Goal: Task Accomplishment & Management: Manage account settings

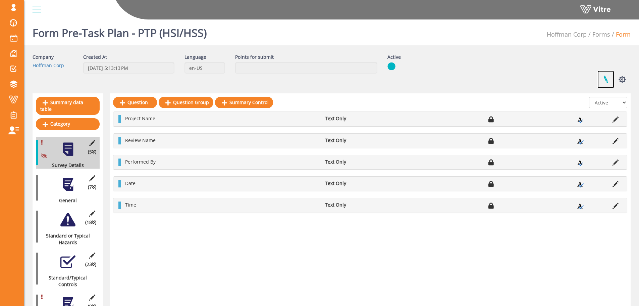
click at [610, 79] on link at bounding box center [606, 79] width 17 height 18
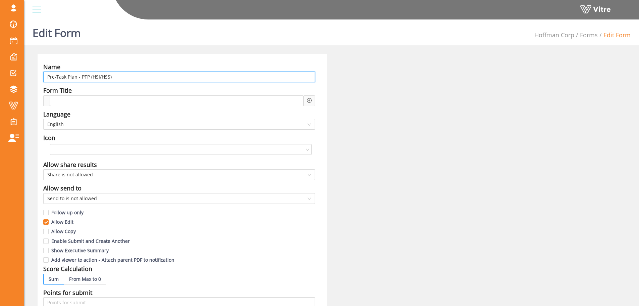
click at [172, 75] on input "Pre-Task Plan - PTP (HSI/HSS)" at bounding box center [179, 76] width 272 height 11
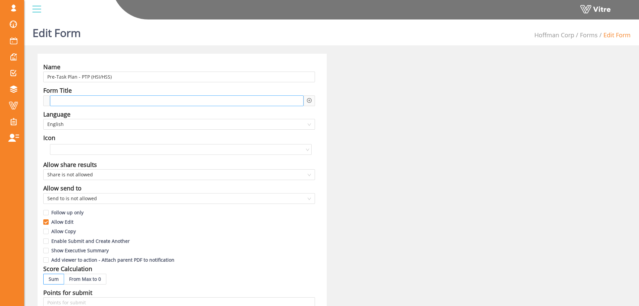
click at [132, 99] on div at bounding box center [177, 100] width 254 height 11
click at [311, 101] on icon "plus-circle" at bounding box center [309, 100] width 5 height 5
click at [342, 109] on input "search" at bounding box center [367, 106] width 82 height 10
click at [516, 143] on div "Name Pre-Task Plan - PTP (HSI/HSS) Form Title Add question Question Language En…" at bounding box center [332, 296] width 598 height 484
click at [310, 96] on div "Add question Question" at bounding box center [309, 100] width 11 height 11
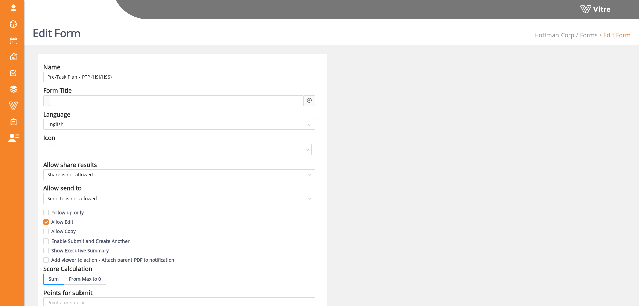
click at [309, 100] on icon "plus-circle" at bounding box center [309, 100] width 2 height 2
click at [344, 107] on input "search" at bounding box center [367, 106] width 82 height 10
click at [474, 140] on div "Name Pre-Task Plan - PTP (HSI/HSS) Form Title Add question Question Language En…" at bounding box center [332, 296] width 598 height 484
drag, startPoint x: 594, startPoint y: 34, endPoint x: 535, endPoint y: 26, distance: 60.2
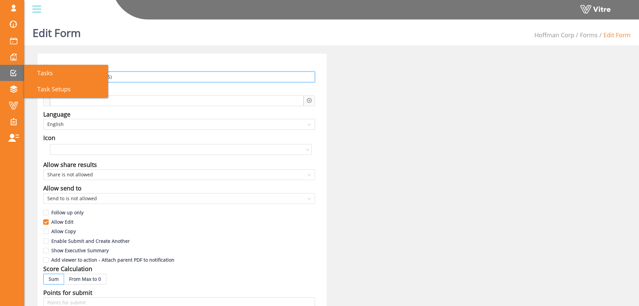
drag, startPoint x: 125, startPoint y: 76, endPoint x: 4, endPoint y: 72, distance: 121.2
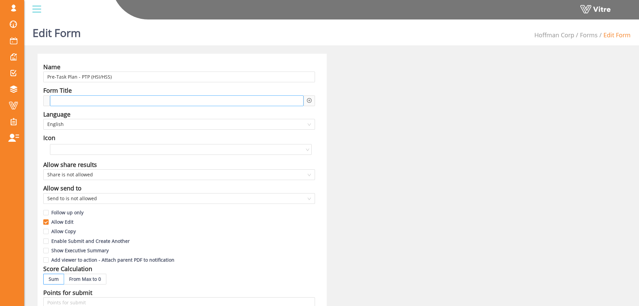
click at [121, 97] on div at bounding box center [177, 100] width 254 height 11
paste span
click at [138, 99] on div "Pre-Task Plan - PTP (HSI/HSS)" at bounding box center [177, 100] width 254 height 11
click at [190, 96] on div "Pre-Task Plan - PTP (HSI/HSS) -" at bounding box center [177, 100] width 254 height 11
click at [303, 99] on div "Pre-Task Plan - PTP (HSI/HSS) -" at bounding box center [177, 100] width 254 height 11
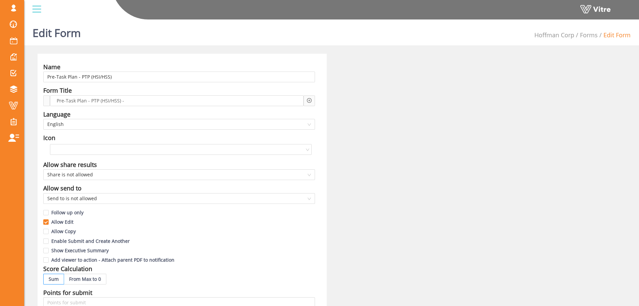
click at [305, 99] on div "Add question Question" at bounding box center [309, 100] width 11 height 11
click at [308, 99] on icon "plus-circle" at bounding box center [309, 100] width 5 height 5
click at [332, 103] on input "search" at bounding box center [367, 106] width 82 height 10
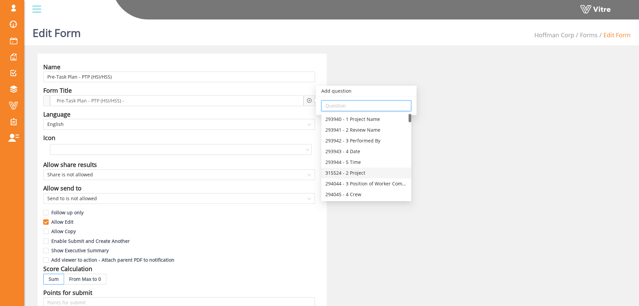
click at [367, 173] on div "315524 - 2 Project" at bounding box center [367, 172] width 82 height 7
type input "315524 - 2 Project"
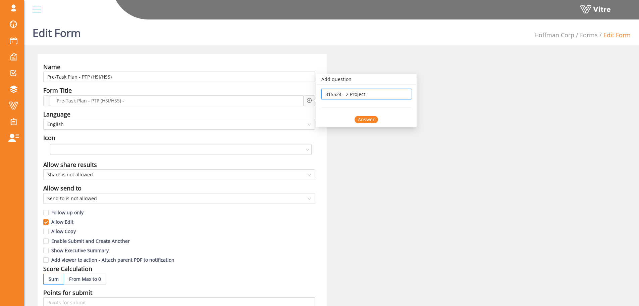
click at [292, 94] on div "Form Title" at bounding box center [179, 90] width 272 height 9
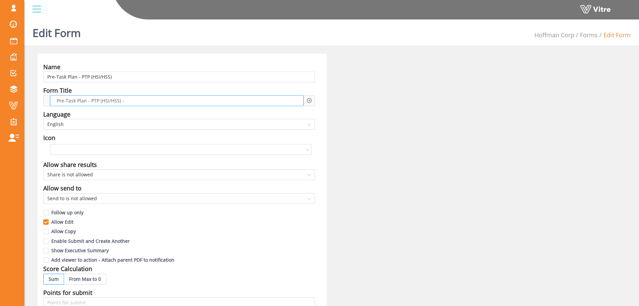
click at [290, 100] on div "Pre-Task Plan - PTP (HSI/HSS) -" at bounding box center [177, 100] width 254 height 11
click at [152, 98] on div "Pre-Task Plan - PTP (HSI/HSS) -" at bounding box center [177, 100] width 254 height 11
click at [152, 101] on div "Pre-Task Plan - PTP (HSI/HSS) -" at bounding box center [177, 100] width 254 height 11
click at [307, 97] on div "Add question 315524 - 2 Project Answer" at bounding box center [309, 100] width 5 height 7
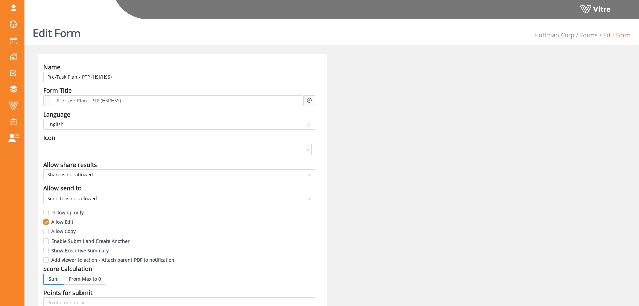
click at [309, 100] on icon "plus-circle" at bounding box center [309, 100] width 5 height 5
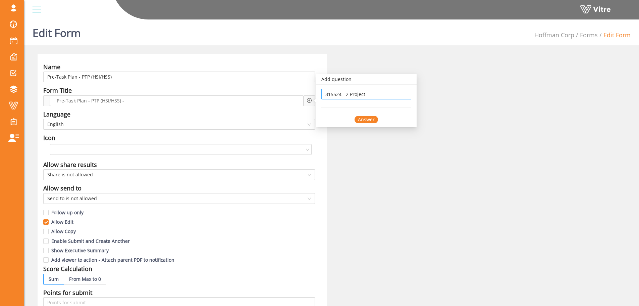
click at [361, 98] on input "315524 - 2 Project" at bounding box center [367, 94] width 82 height 10
click at [362, 98] on input "315524 - 2 Project" at bounding box center [367, 94] width 82 height 10
click at [366, 95] on input "315524 - 2 Project" at bounding box center [367, 94] width 82 height 10
click at [366, 94] on input "315524 - 2 Project" at bounding box center [367, 94] width 82 height 10
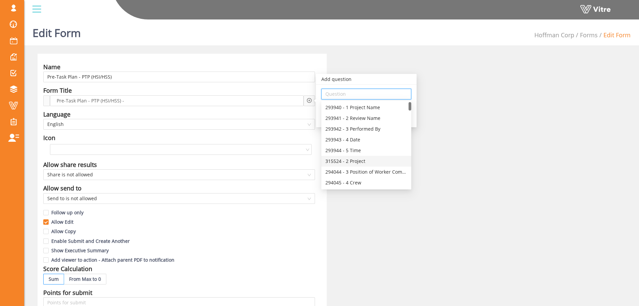
click at [372, 162] on div "315524 - 2 Project" at bounding box center [367, 160] width 82 height 7
type input "315524 - 2 Project"
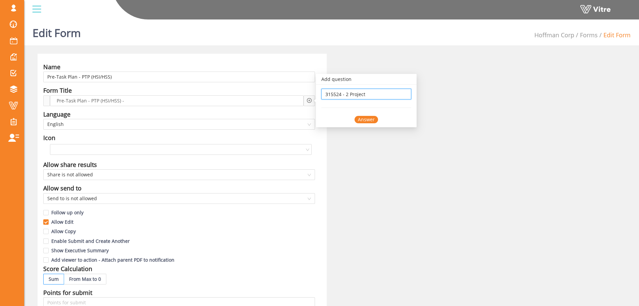
click at [372, 119] on div "Answer" at bounding box center [366, 119] width 23 height 7
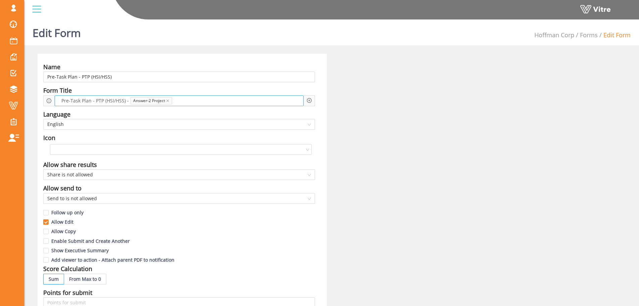
click at [244, 99] on div "Pre-Task Plan - PTP (HSI/HSS) - Answer-2 Project" at bounding box center [179, 100] width 249 height 11
click at [310, 101] on icon "plus-circle" at bounding box center [309, 100] width 5 height 5
click at [334, 108] on input "search" at bounding box center [367, 106] width 82 height 10
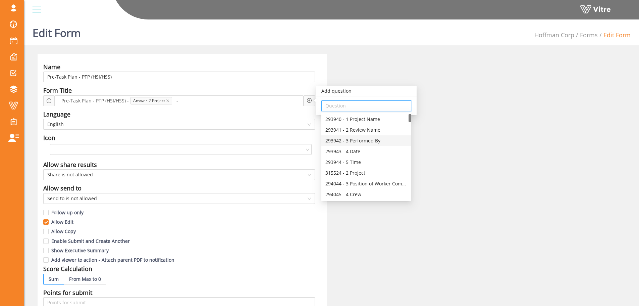
click at [373, 140] on div "293942 - 3 Performed By" at bounding box center [367, 140] width 82 height 7
type input "293942 - 3 Performed By"
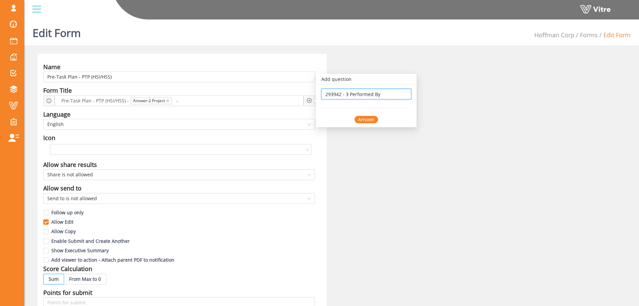
click at [374, 122] on div "Answer" at bounding box center [366, 119] width 23 height 7
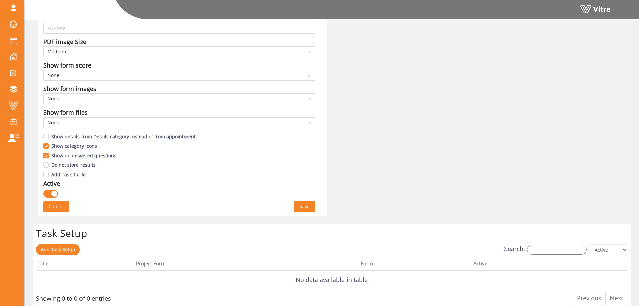
scroll to position [322, 0]
click at [303, 204] on span "Save" at bounding box center [304, 205] width 10 height 7
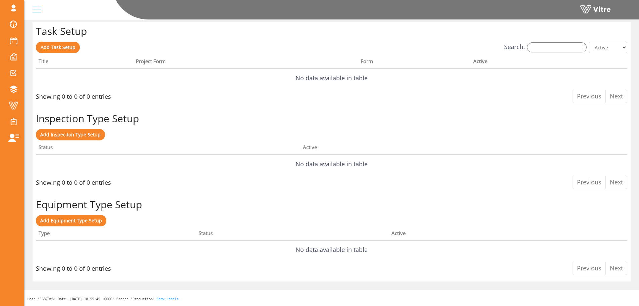
scroll to position [0, 0]
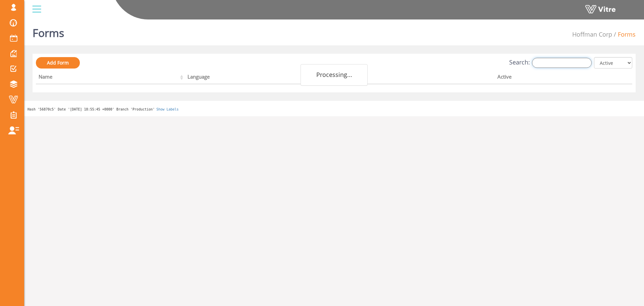
click at [564, 66] on input "Search:" at bounding box center [562, 63] width 60 height 10
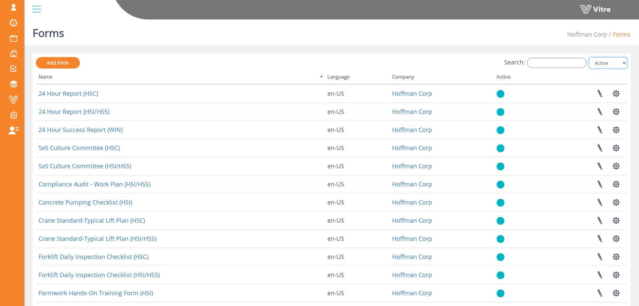
click at [614, 66] on select "All Active Not Active" at bounding box center [608, 62] width 38 height 11
select select "2"
click at [590, 57] on select "All Active Not Active" at bounding box center [608, 62] width 38 height 11
click at [553, 65] on input "Search:" at bounding box center [557, 63] width 60 height 10
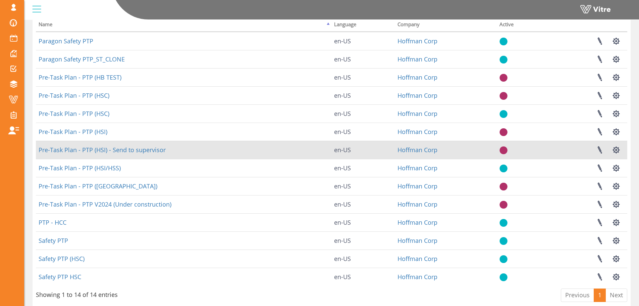
scroll to position [67, 0]
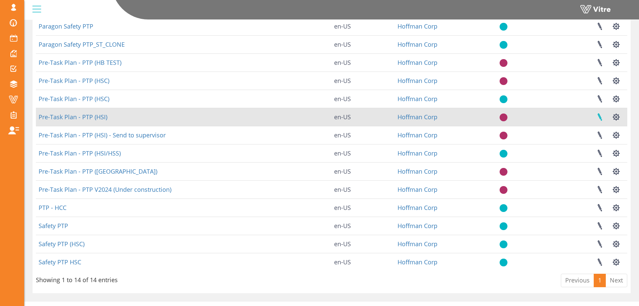
type input "ptp"
click at [602, 115] on link at bounding box center [600, 117] width 17 height 18
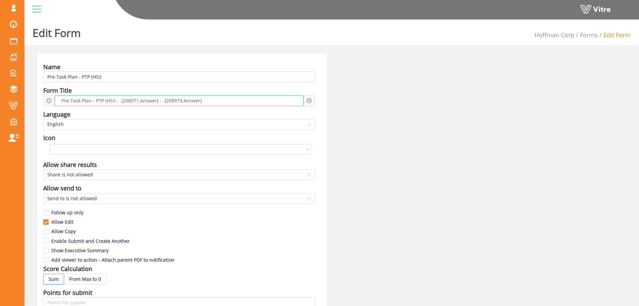
click at [114, 100] on span "Pre-Task Plan - PTP (HSI) - {208971.Answer} - {208973.Answer}" at bounding box center [132, 100] width 144 height 7
click at [131, 100] on span "Pre-Task Plan - PTP (HSI) - {208971.Answer} - {208973.Answer}" at bounding box center [132, 100] width 144 height 7
click at [307, 99] on icon "plus-circle" at bounding box center [309, 100] width 5 height 5
click at [273, 100] on div "Pre-Task Plan - PTP (HSI) - {208971.Answer} - {208973.Answer}" at bounding box center [179, 100] width 249 height 11
click at [52, 102] on div at bounding box center [48, 100] width 11 height 11
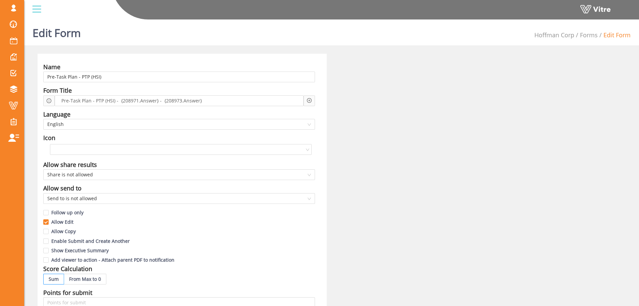
click at [48, 101] on icon "info-circle" at bounding box center [49, 100] width 5 height 5
click at [51, 101] on icon "info-circle" at bounding box center [49, 100] width 5 height 5
click at [140, 95] on div "Pre-Task Plan - PTP (HSI) - {208971.Answer} - {208973.Answer}" at bounding box center [179, 100] width 249 height 11
click at [139, 98] on span "Pre-Task Plan - PTP (HSI) - {208971.Answer} - {208973.Answer}" at bounding box center [132, 100] width 144 height 7
click at [48, 99] on icon "info-circle" at bounding box center [49, 100] width 5 height 5
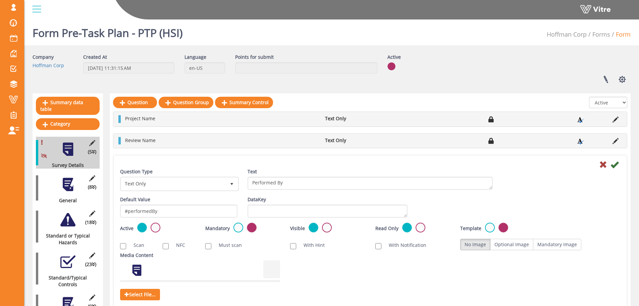
scroll to position [34, 0]
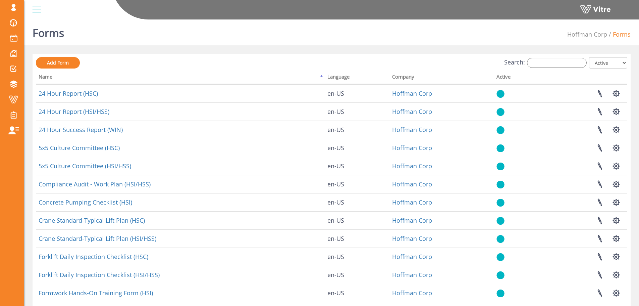
click at [579, 50] on div "Forms Hoffman Corp Forms Add Form Search: All Active Not Active Processing... N…" at bounding box center [331, 209] width 615 height 385
click at [558, 60] on input "Search:" at bounding box center [557, 63] width 60 height 10
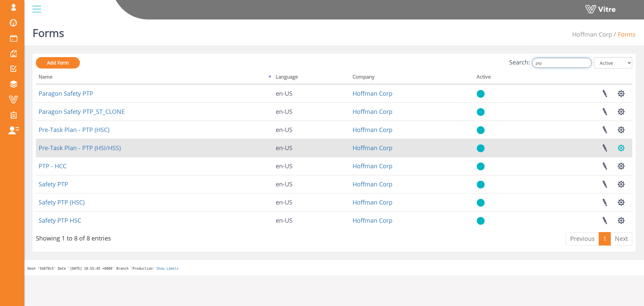
type input "ptp"
click at [623, 146] on button "button" at bounding box center [621, 148] width 17 height 18
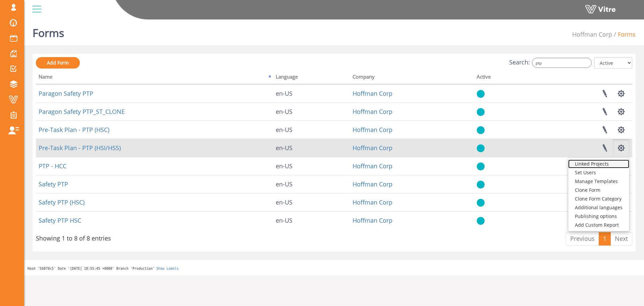
click at [613, 159] on link "Linked Projects" at bounding box center [598, 163] width 61 height 9
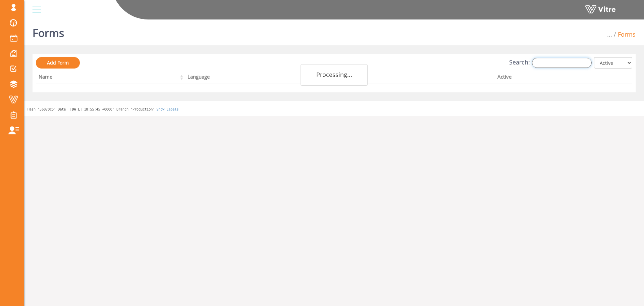
click at [579, 62] on input "Search:" at bounding box center [562, 63] width 60 height 10
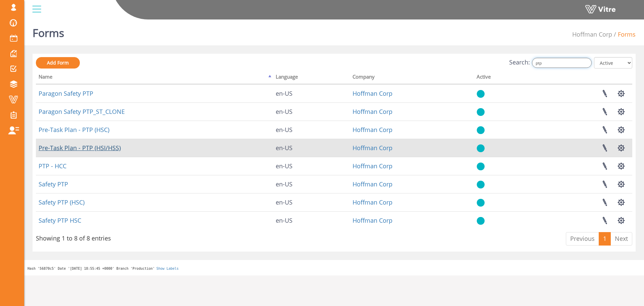
type input "ptp"
click at [108, 148] on link "Pre-Task Plan - PTP (HSI/HSS)" at bounding box center [80, 148] width 82 height 8
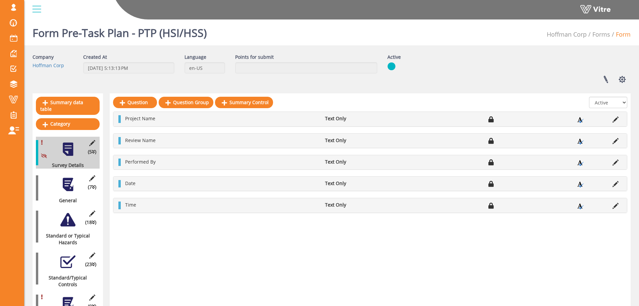
click at [57, 183] on div "(7 ) General" at bounding box center [68, 188] width 64 height 32
click at [69, 183] on div at bounding box center [67, 184] width 15 height 15
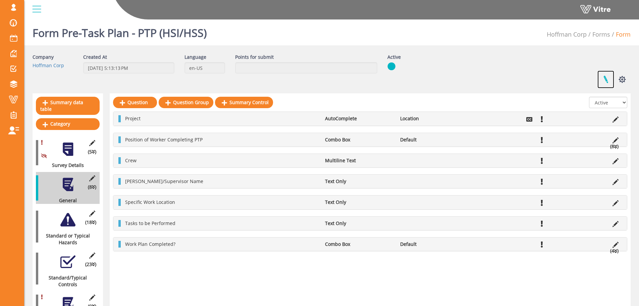
click at [611, 79] on link at bounding box center [606, 79] width 17 height 18
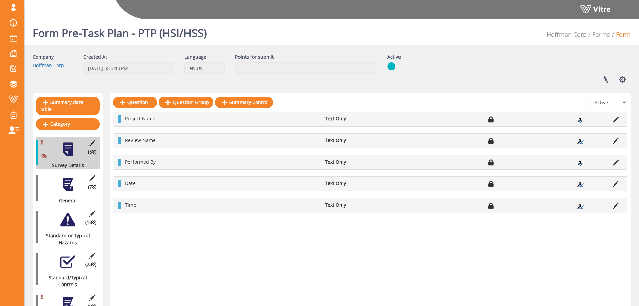
click at [200, 39] on h1 "Form Pre-Task Plan - PTP (HSI/HSS)" at bounding box center [120, 31] width 174 height 29
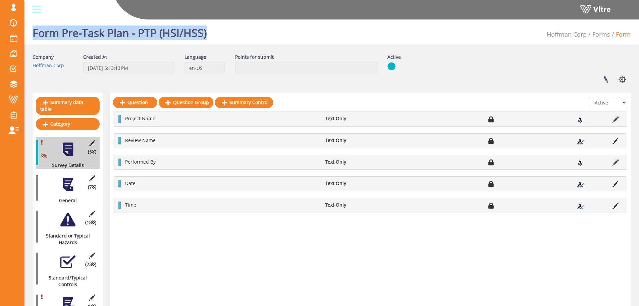
click at [200, 39] on h1 "Form Pre-Task Plan - PTP (HSI/HSS)" at bounding box center [120, 31] width 174 height 29
copy h1 "Form Pre-Task Plan - PTP (HSI/HSS)"
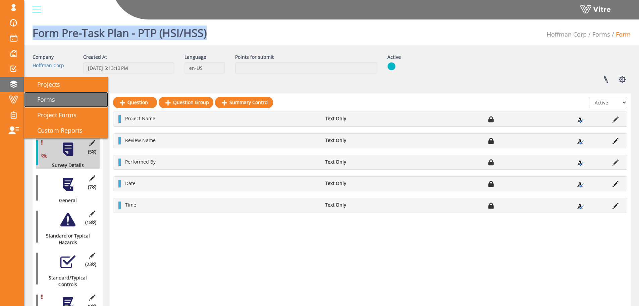
click at [49, 98] on span "Forms" at bounding box center [42, 99] width 26 height 8
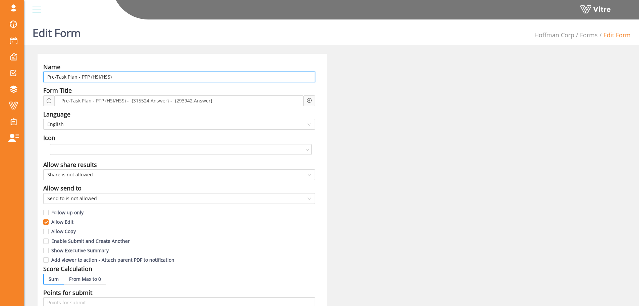
click at [145, 77] on input "Pre-Task Plan - PTP (HSI/HSS)" at bounding box center [179, 76] width 272 height 11
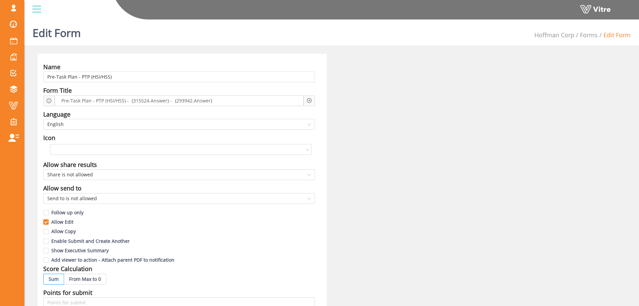
click at [465, 66] on div "Name Pre-Task Plan - PTP (HSI/HSS) Form Title Pre-Task Plan - PTP (HSI/HSS) - {…" at bounding box center [332, 296] width 598 height 484
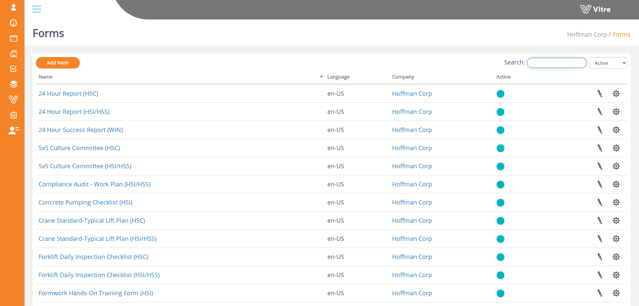
click at [569, 62] on input "Search:" at bounding box center [557, 63] width 60 height 10
paste input "Form Pre-Task Plan - PTP (HSI/HSS)"
type input "Form Pre-Task Plan - PTP (HSI/HSS)"
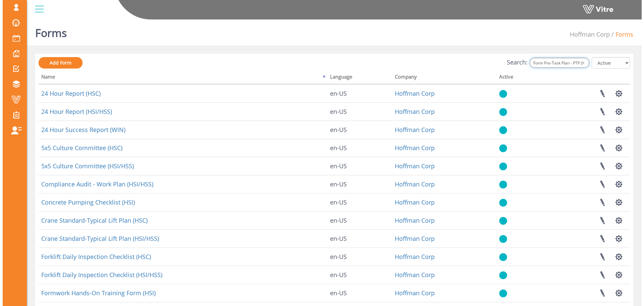
scroll to position [0, 19]
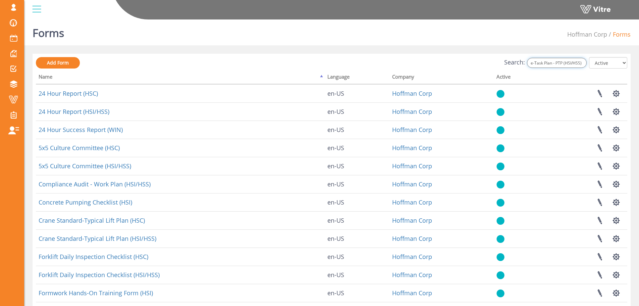
click at [557, 67] on input "Form Pre-Task Plan - PTP (HSI/HSS)" at bounding box center [557, 63] width 60 height 10
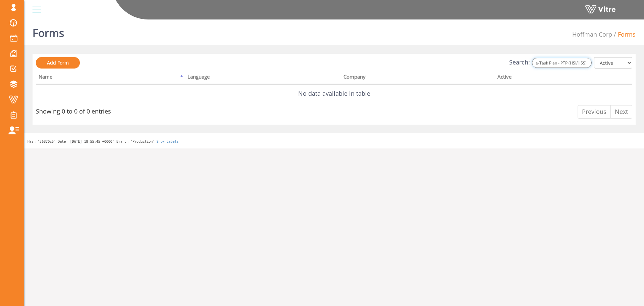
click at [563, 64] on input "Form Pre-Task Plan - PTP (HSI/HSS)" at bounding box center [562, 63] width 60 height 10
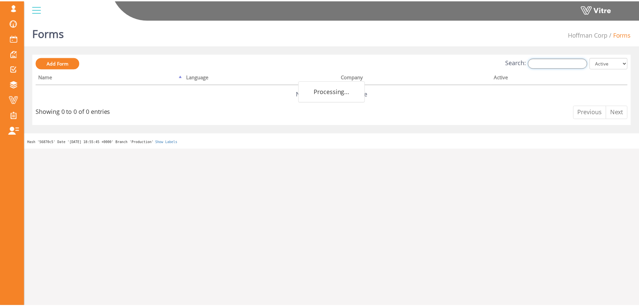
scroll to position [0, 0]
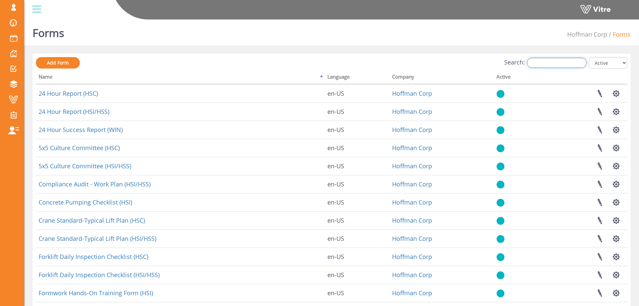
paste input "Form Pre-Task Plan - PTP (HSI/HSS)"
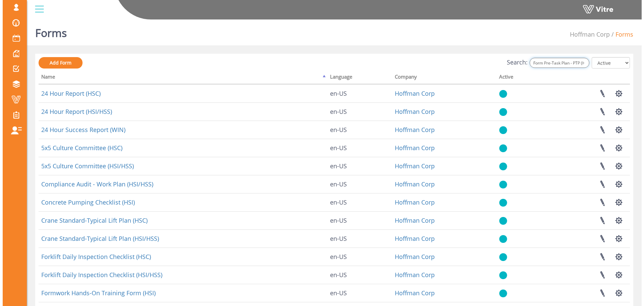
scroll to position [0, 19]
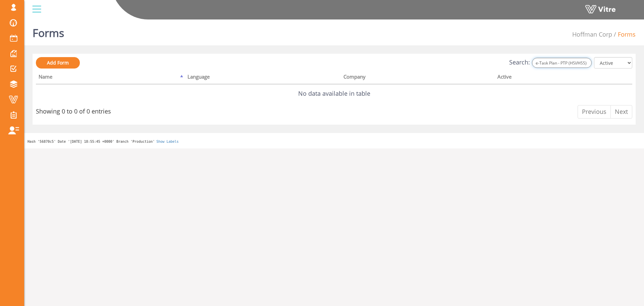
drag, startPoint x: 567, startPoint y: 63, endPoint x: 571, endPoint y: 63, distance: 4.0
click at [571, 63] on input "Form Pre-Task Plan - PTP (HSI/HSS)" at bounding box center [562, 63] width 60 height 10
drag, startPoint x: 570, startPoint y: 62, endPoint x: 643, endPoint y: 60, distance: 73.2
click at [638, 61] on div "Forms Hoffman Corp Forms Add Form Search: Form Pre-Task Plan - PTP (HSI/HSS) Al…" at bounding box center [334, 83] width 620 height 132
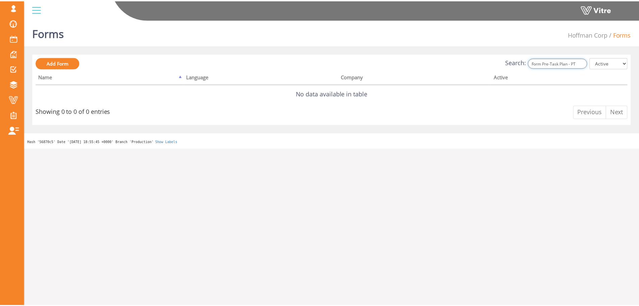
scroll to position [0, 0]
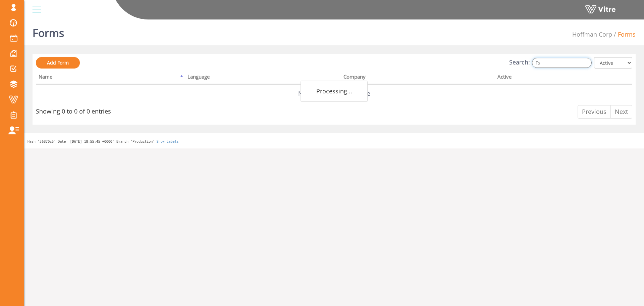
type input "F"
click at [635, 71] on div "Add Form Search: All Active Not Active Processing... Name Language Company Acti…" at bounding box center [334, 89] width 603 height 71
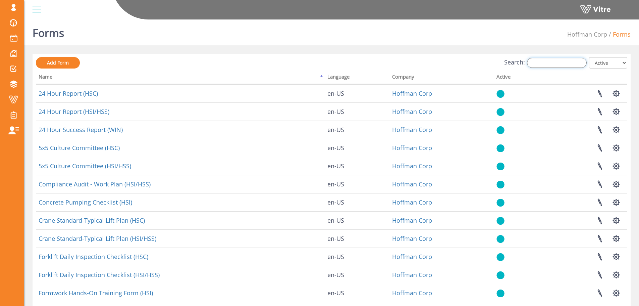
click at [563, 61] on input "Search:" at bounding box center [557, 63] width 60 height 10
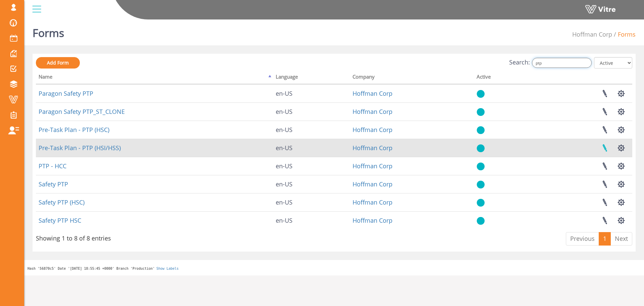
type input "ptp"
click at [607, 151] on link at bounding box center [605, 148] width 17 height 18
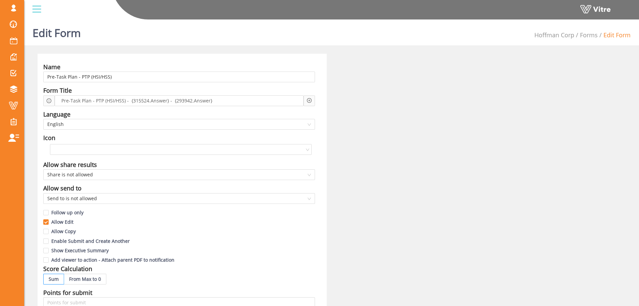
drag, startPoint x: 603, startPoint y: 151, endPoint x: 600, endPoint y: 145, distance: 6.5
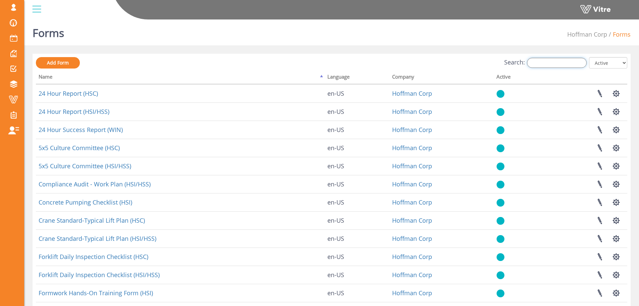
click at [572, 66] on input "Search:" at bounding box center [557, 63] width 60 height 10
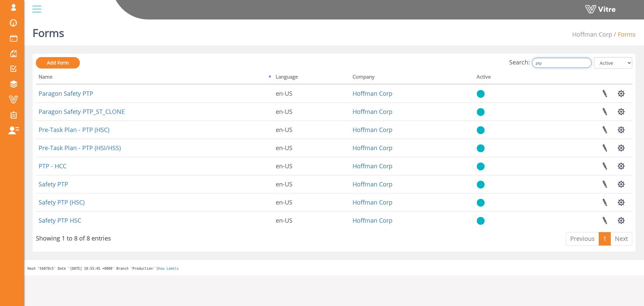
type input "ptp"
click at [557, 58] on input "ptp" at bounding box center [562, 63] width 60 height 10
click at [558, 60] on input "ptp" at bounding box center [562, 63] width 60 height 10
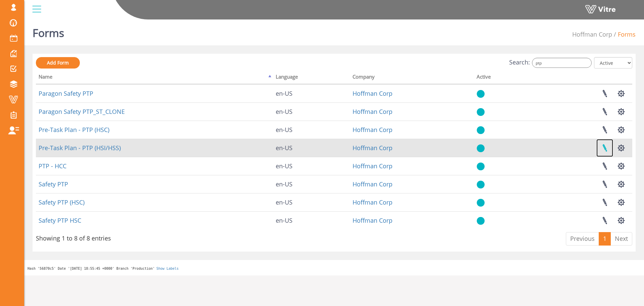
click at [607, 149] on link at bounding box center [605, 148] width 17 height 18
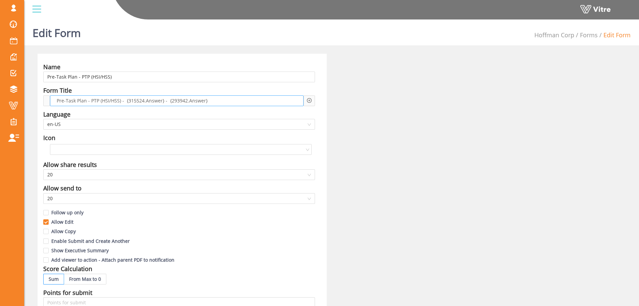
click at [89, 103] on span "Pre-Task Plan - PTP (HSI/HSS) - {315524.Answer} - {293942.Answer}" at bounding box center [132, 100] width 154 height 7
click at [235, 103] on div "Pre-Task Plan - PTP (HSI/HSS) - {315524.Answer} - {293942.Answer}" at bounding box center [179, 100] width 249 height 11
click at [47, 100] on div at bounding box center [48, 100] width 11 height 11
click at [47, 100] on icon "info-circle" at bounding box center [49, 100] width 5 height 5
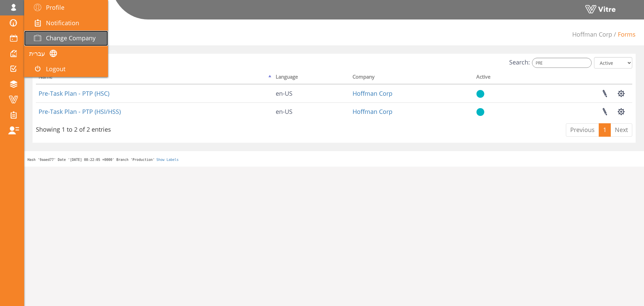
click at [60, 39] on span "Change Company" at bounding box center [71, 38] width 50 height 8
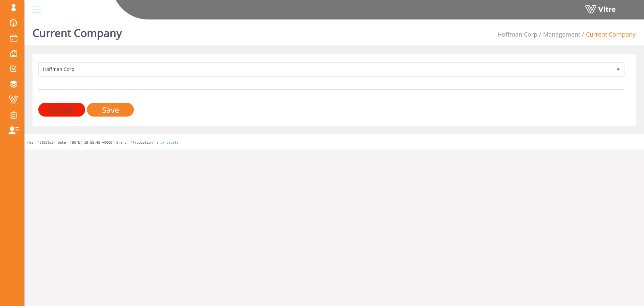
click at [258, 83] on form "Hoffman Corp 210 Cancel Save" at bounding box center [331, 89] width 586 height 54
click at [258, 77] on form "Hoffman Corp 210 Cancel Save" at bounding box center [331, 89] width 586 height 54
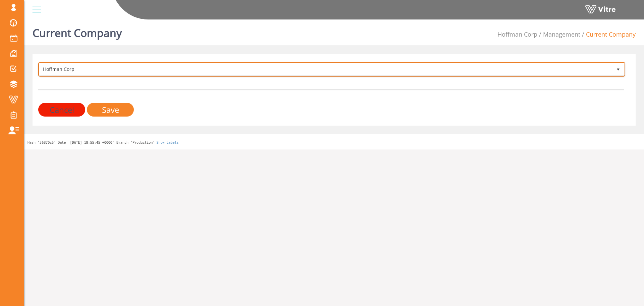
click at [258, 73] on span "Hoffman Corp" at bounding box center [325, 69] width 573 height 12
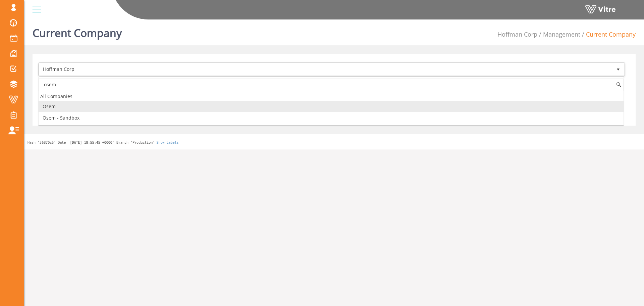
click at [218, 108] on li "Osem" at bounding box center [331, 106] width 585 height 11
type input "osem"
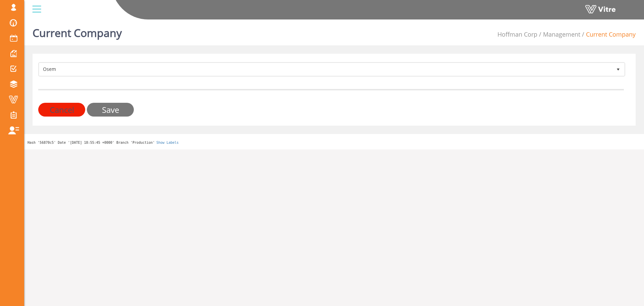
click at [131, 111] on input "Save" at bounding box center [110, 110] width 47 height 14
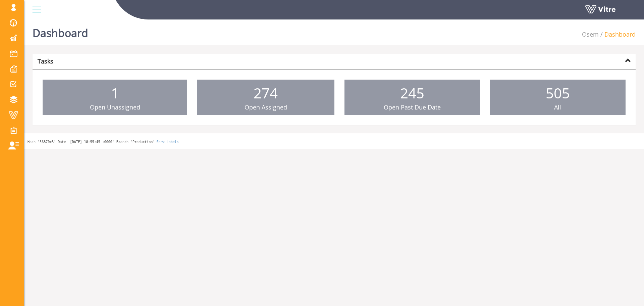
drag, startPoint x: 0, startPoint y: 0, endPoint x: 183, endPoint y: 209, distance: 278.0
drag, startPoint x: 183, startPoint y: 209, endPoint x: 16, endPoint y: 117, distance: 190.9
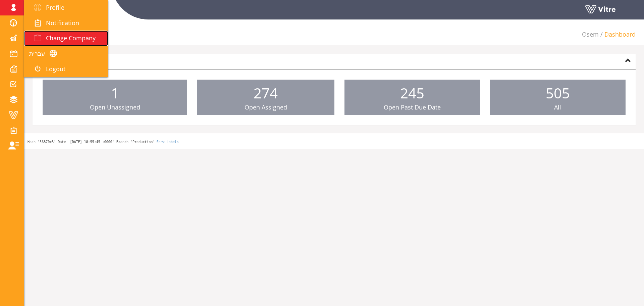
click at [93, 43] on link "Change Company" at bounding box center [66, 38] width 84 height 15
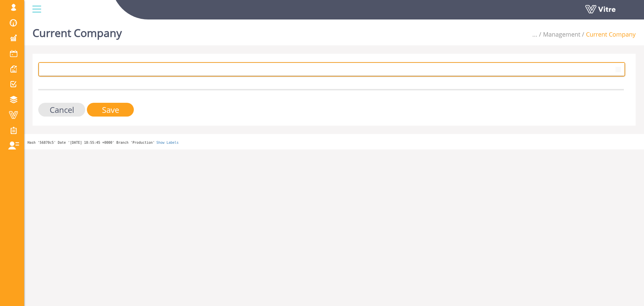
click at [122, 71] on span at bounding box center [325, 69] width 573 height 12
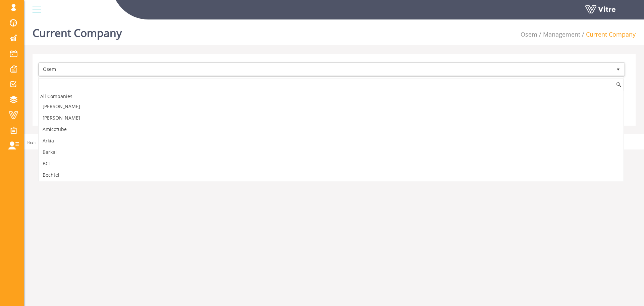
scroll to position [580, 0]
type input "מ"
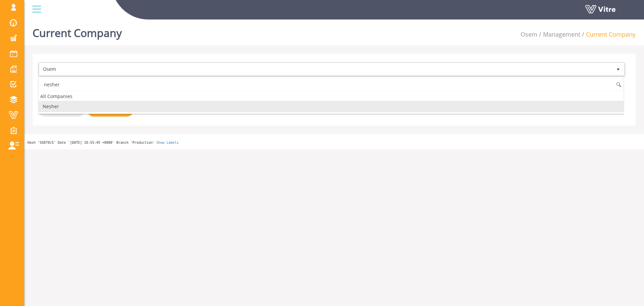
scroll to position [0, 0]
click at [92, 106] on li "Nesher" at bounding box center [331, 106] width 585 height 11
type input "nesher"
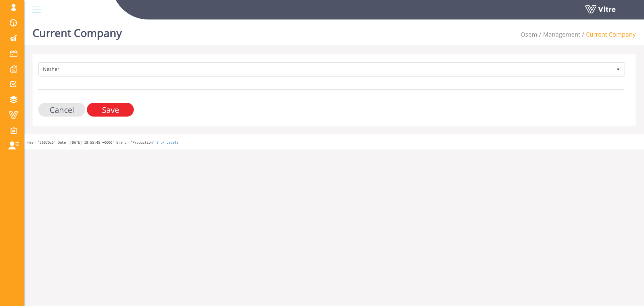
click at [92, 106] on input "Save" at bounding box center [110, 110] width 47 height 14
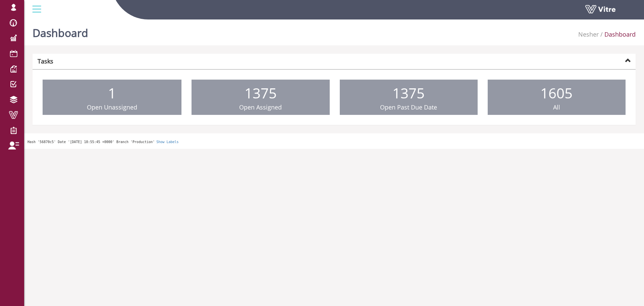
drag, startPoint x: 14, startPoint y: 118, endPoint x: 71, endPoint y: 121, distance: 56.8
click at [71, 121] on ul "1 Open Unassigned 1375 Open Assigned 1375 Open Past Due Date 1605 All" at bounding box center [334, 97] width 603 height 56
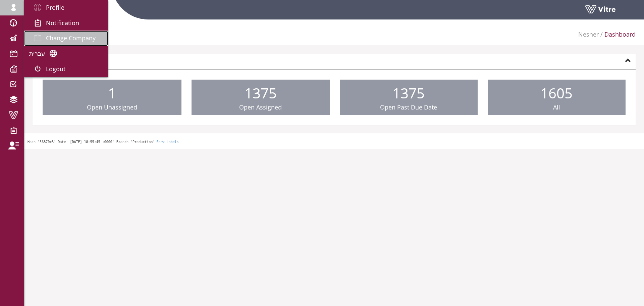
click at [51, 32] on link "Change Company" at bounding box center [66, 38] width 84 height 15
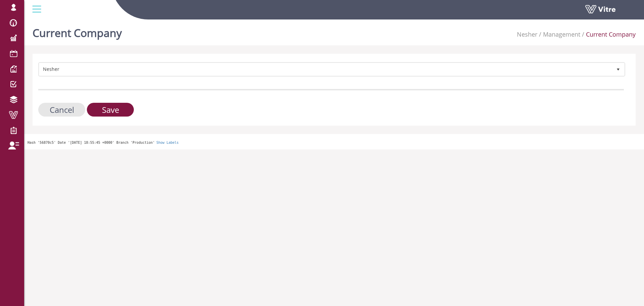
drag, startPoint x: 57, startPoint y: 80, endPoint x: 59, endPoint y: 70, distance: 9.6
click at [57, 80] on form "Nesher 324 Cancel Save" at bounding box center [331, 89] width 586 height 54
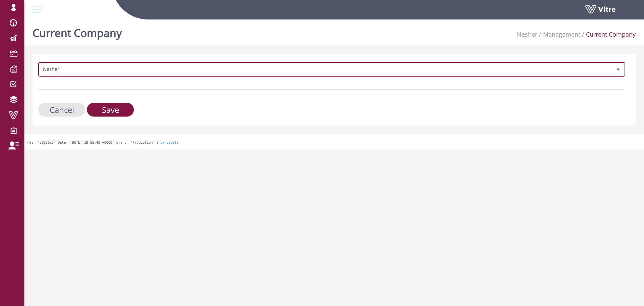
click at [59, 70] on span "Nesher" at bounding box center [325, 69] width 573 height 12
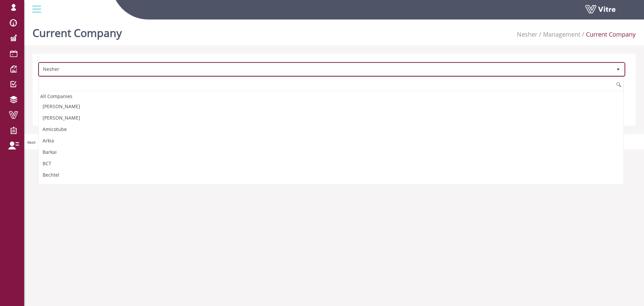
scroll to position [465, 0]
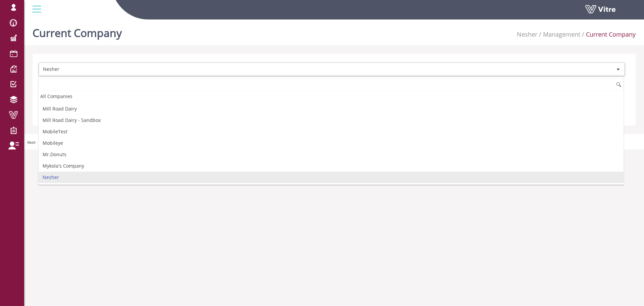
type input "s"
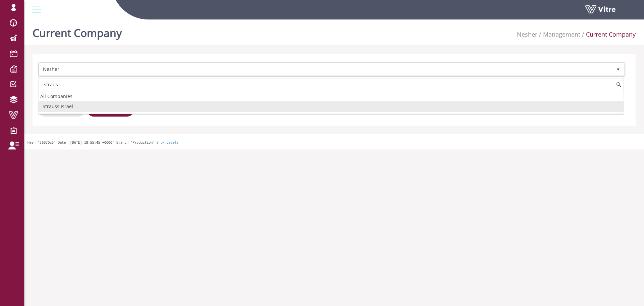
click at [95, 105] on li "Strauss Israel" at bounding box center [331, 106] width 585 height 11
type input "straus"
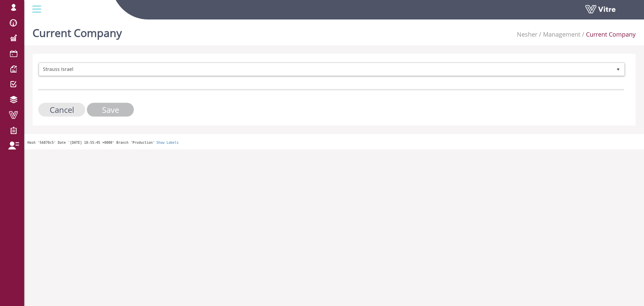
click at [101, 108] on input "Save" at bounding box center [110, 110] width 47 height 14
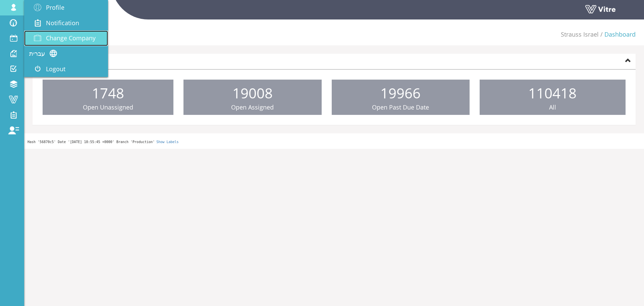
click at [44, 34] on link "Change Company" at bounding box center [66, 38] width 84 height 15
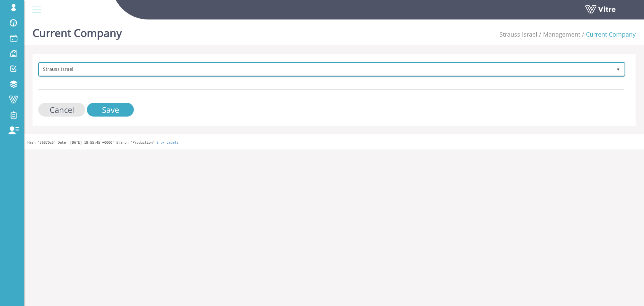
click at [92, 67] on span "Strauss Israel" at bounding box center [325, 69] width 573 height 12
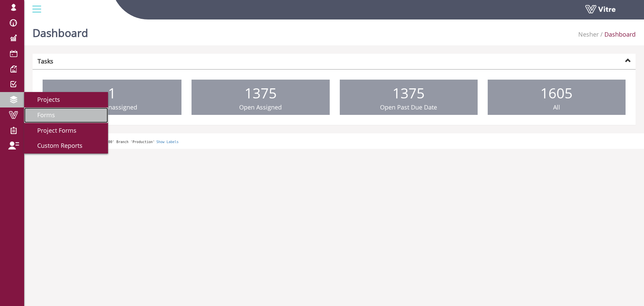
click at [37, 111] on span "Forms" at bounding box center [42, 115] width 26 height 8
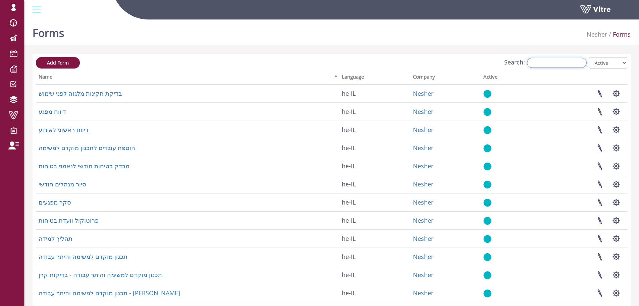
click at [572, 63] on input "Search:" at bounding box center [557, 63] width 60 height 10
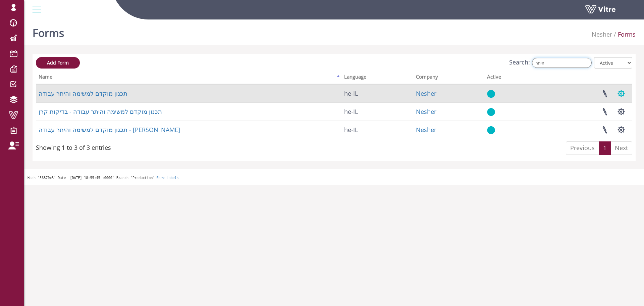
type input "היתר"
click at [628, 94] on button "button" at bounding box center [621, 94] width 17 height 18
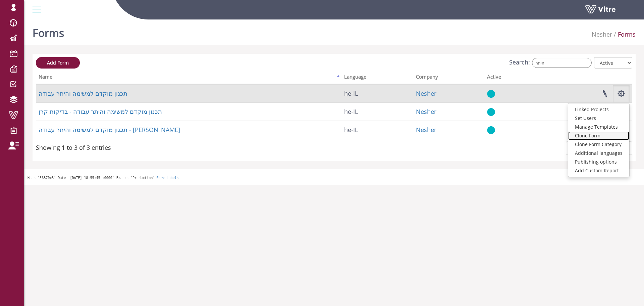
click at [612, 137] on link "Clone Form" at bounding box center [598, 135] width 61 height 9
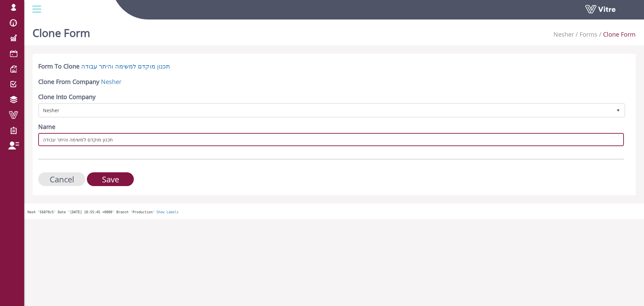
click at [42, 139] on input "תכנון מוקדם למשימה והיתר עבודה" at bounding box center [331, 139] width 586 height 13
paste input "text"
type input "תכנון מוקדם למשימה והיתר עבודה - שגיא"
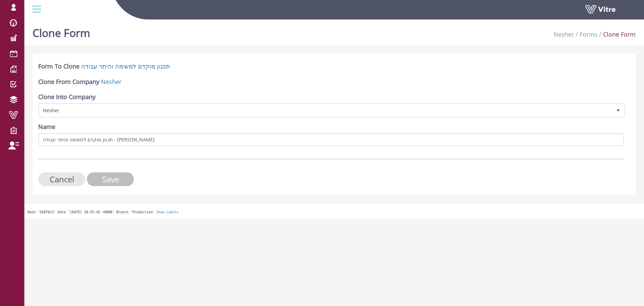
click at [107, 177] on input "Save" at bounding box center [110, 179] width 47 height 14
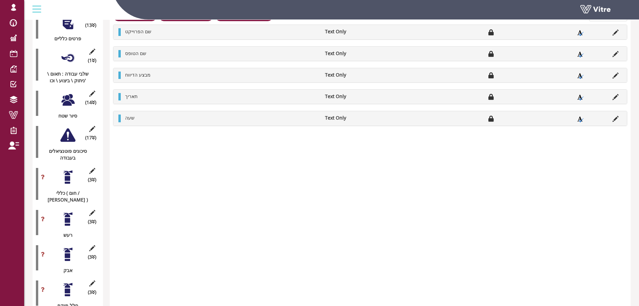
scroll to position [168, 0]
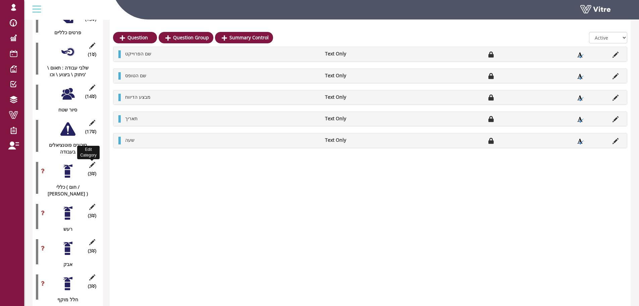
click at [92, 162] on icon at bounding box center [92, 165] width 8 height 6
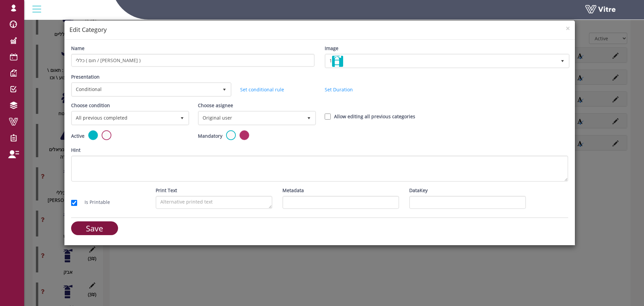
click at [565, 28] on h4 "Edit Category" at bounding box center [319, 30] width 501 height 9
click at [567, 29] on span "×" at bounding box center [568, 27] width 4 height 9
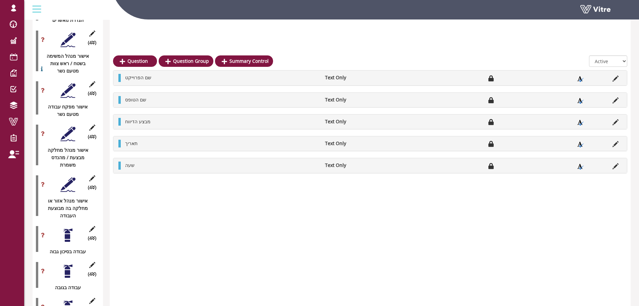
scroll to position [1090, 0]
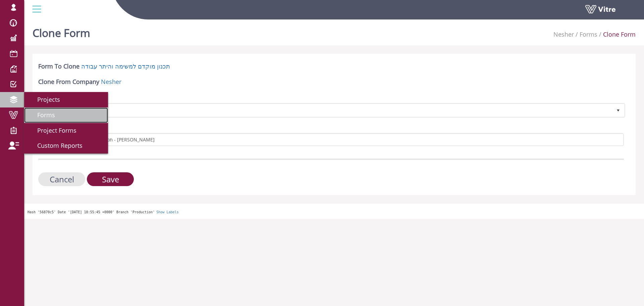
click at [44, 115] on span "Forms" at bounding box center [42, 115] width 26 height 8
click at [39, 108] on link "Forms" at bounding box center [66, 114] width 84 height 15
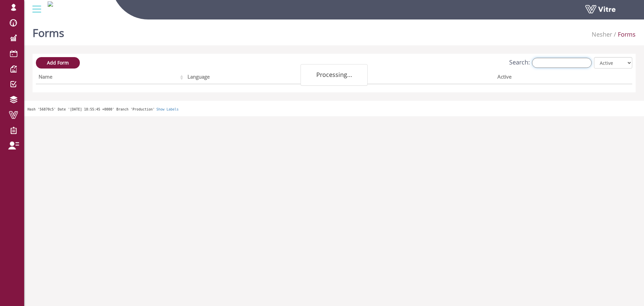
click at [558, 64] on input "Search:" at bounding box center [562, 63] width 60 height 10
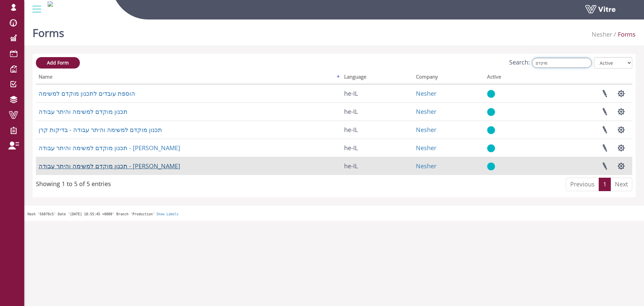
type input "מוקדם"
click at [107, 165] on link "תכנון מוקדם למשימה והיתר עבודה - שגיא" at bounding box center [110, 166] width 142 height 8
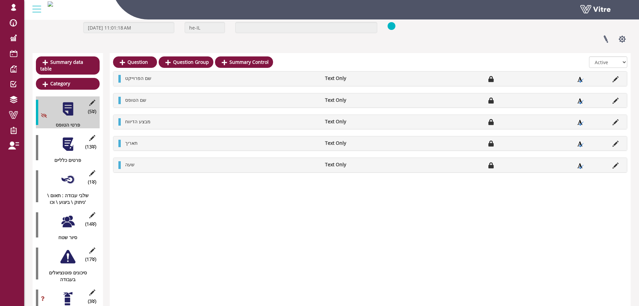
scroll to position [19, 0]
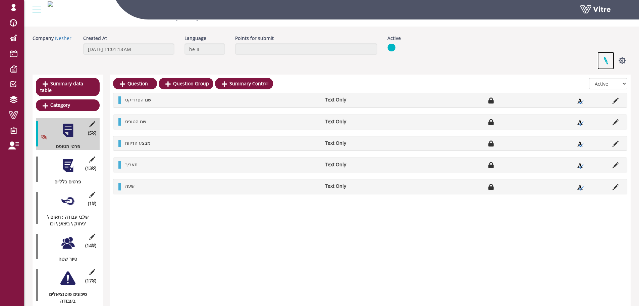
click at [609, 60] on link at bounding box center [606, 61] width 17 height 18
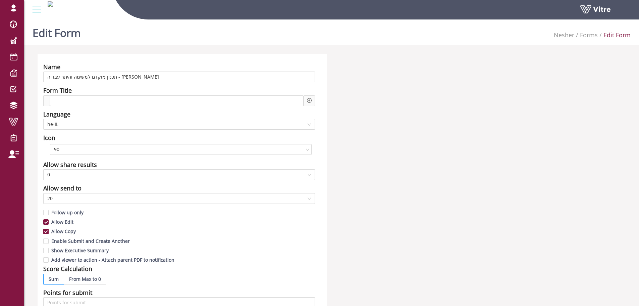
drag, startPoint x: 616, startPoint y: 67, endPoint x: 617, endPoint y: 63, distance: 4.1
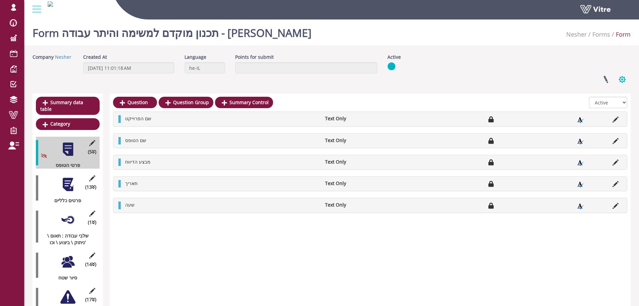
click at [626, 76] on button "button" at bounding box center [622, 79] width 17 height 18
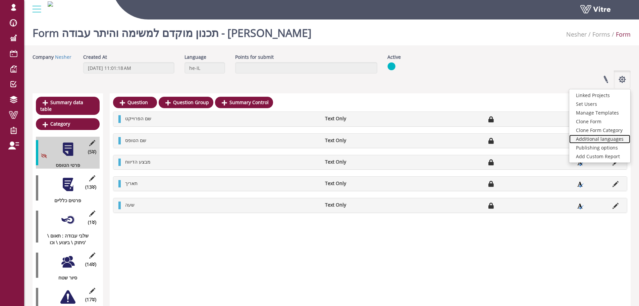
click at [620, 139] on link "Additional languages" at bounding box center [599, 139] width 61 height 9
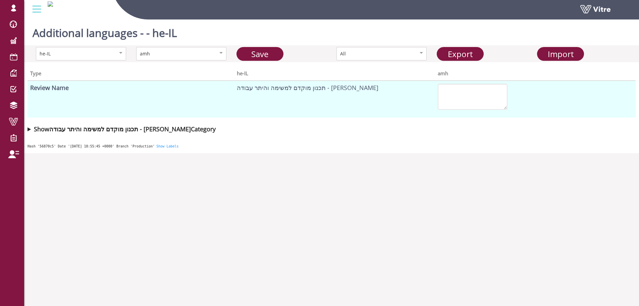
click at [31, 131] on summary "Show תכנון מוקדם למשימה והיתר עבודה - [PERSON_NAME]" at bounding box center [332, 128] width 608 height 9
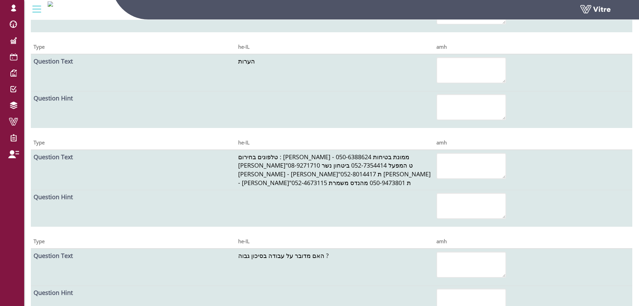
scroll to position [3599, 0]
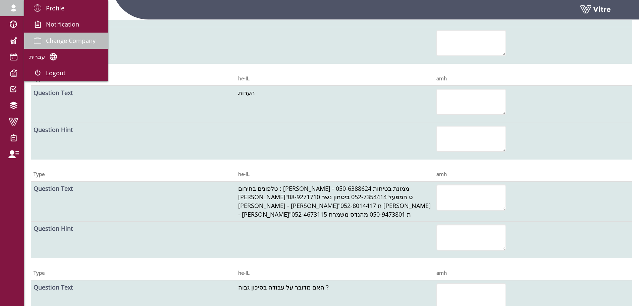
click at [53, 38] on span "Change Company" at bounding box center [71, 41] width 50 height 8
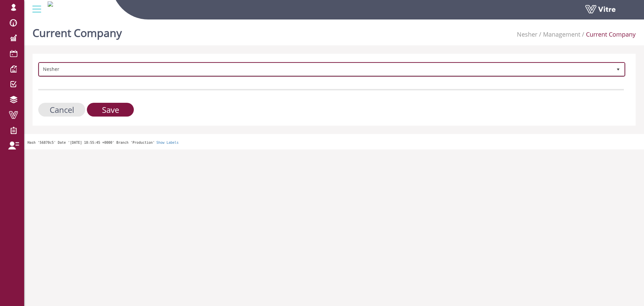
click at [62, 76] on span "Nesher 324" at bounding box center [331, 69] width 587 height 14
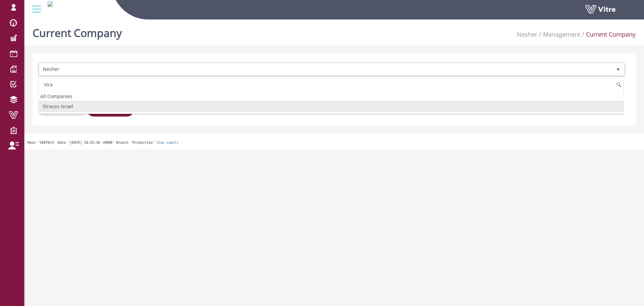
click at [57, 104] on li "Strauss Israel" at bounding box center [331, 106] width 585 height 11
type input "stra"
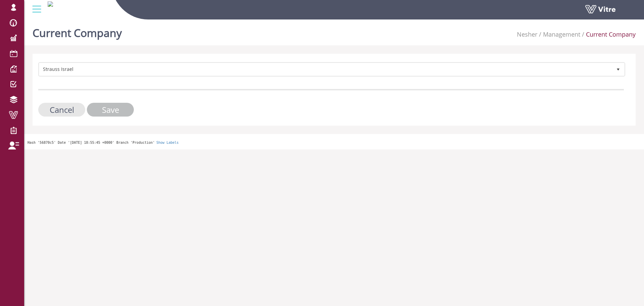
click at [96, 105] on input "Save" at bounding box center [110, 110] width 47 height 14
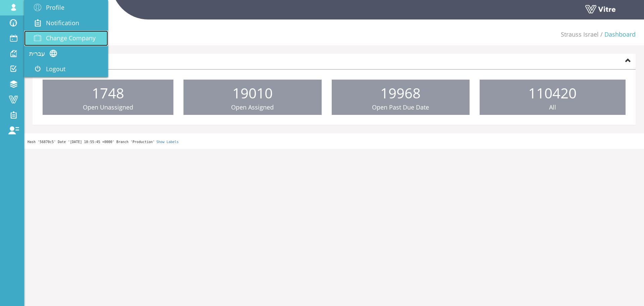
click at [66, 40] on span "Change Company" at bounding box center [71, 38] width 50 height 8
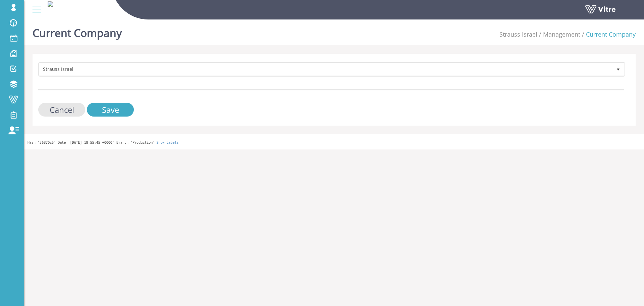
click at [100, 60] on div "Strauss Israel 222 Cancel Save" at bounding box center [334, 90] width 603 height 72
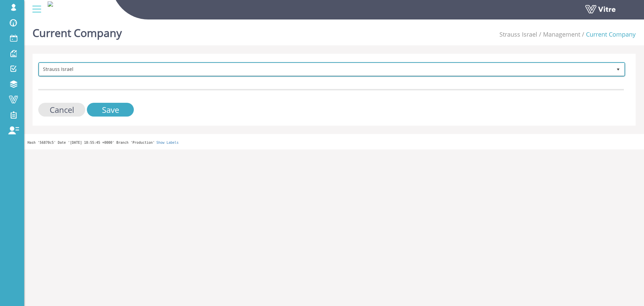
click at [100, 63] on span "Strauss Israel 222" at bounding box center [331, 69] width 587 height 14
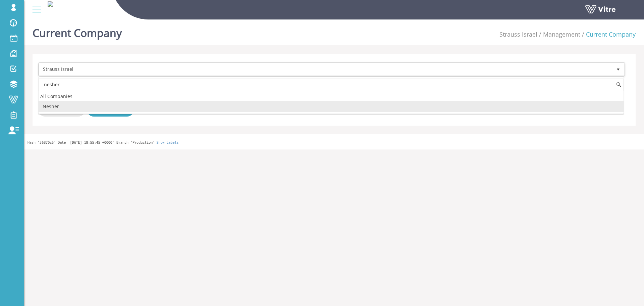
click at [93, 103] on li "Nesher" at bounding box center [331, 106] width 585 height 11
type input "nesher"
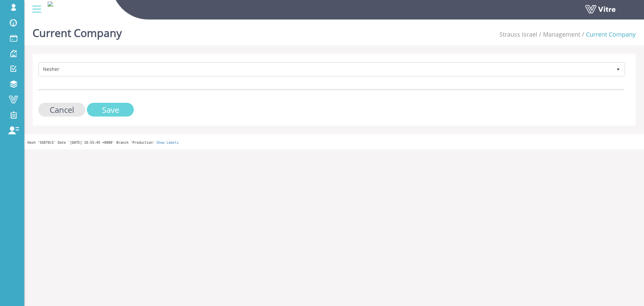
click at [100, 106] on input "Save" at bounding box center [110, 110] width 47 height 14
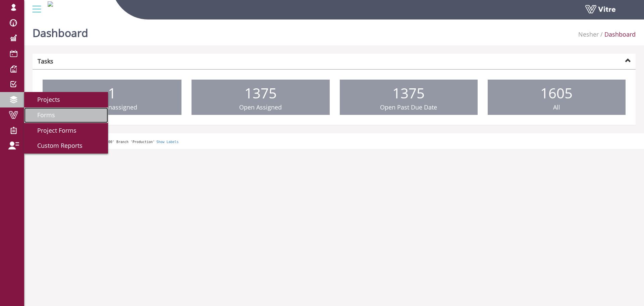
click at [82, 114] on link "Forms" at bounding box center [66, 114] width 84 height 15
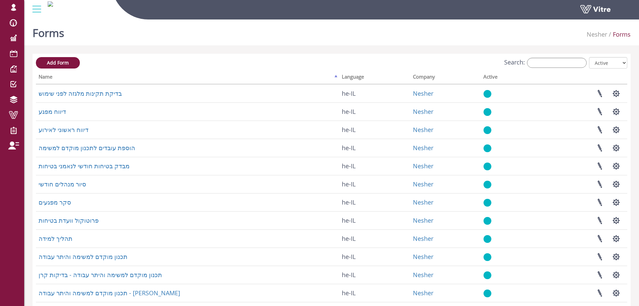
click at [532, 62] on label "Search:" at bounding box center [545, 63] width 83 height 10
click at [532, 62] on input "Search:" at bounding box center [557, 63] width 60 height 10
click at [537, 60] on input "Search:" at bounding box center [557, 63] width 60 height 10
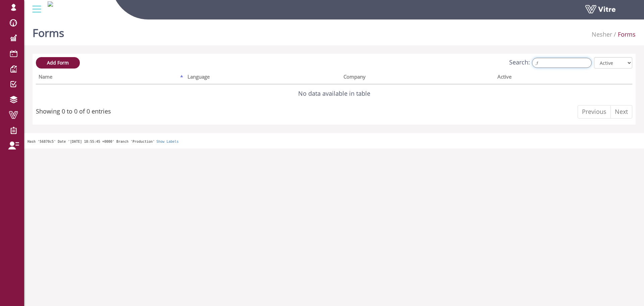
type input ","
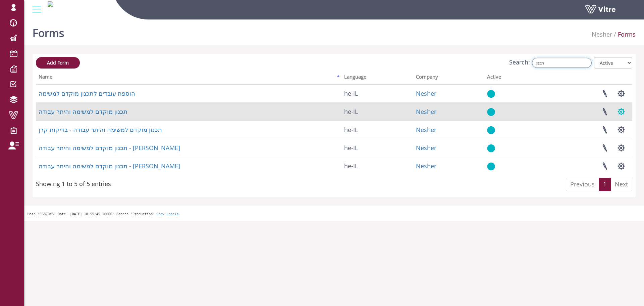
type input "תכנון"
click at [630, 112] on button "button" at bounding box center [621, 112] width 17 height 18
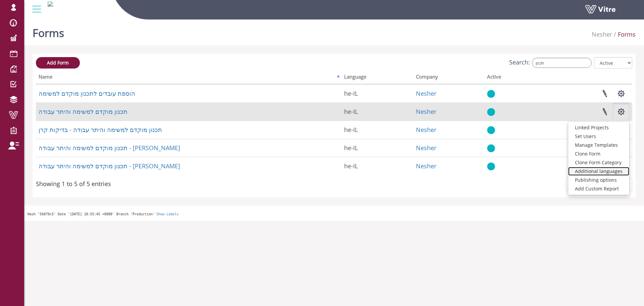
click at [603, 172] on link "Additional languages" at bounding box center [598, 171] width 61 height 9
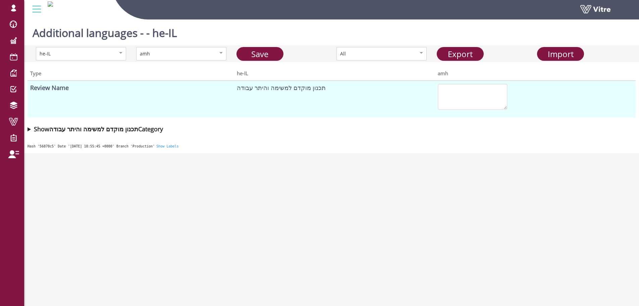
click at [31, 128] on summary "Show תכנון מוקדם למשימה והיתר עבודה Category" at bounding box center [332, 128] width 608 height 9
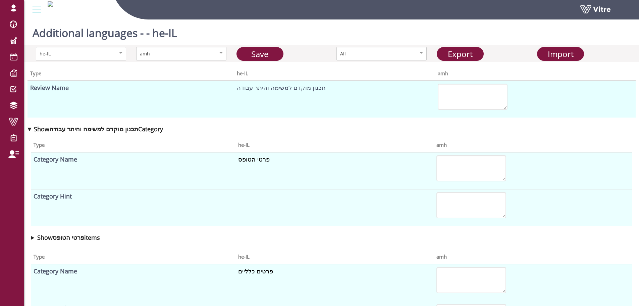
click at [31, 131] on summary "Show תכנון מוקדם למשימה והיתר עבודה Category" at bounding box center [332, 128] width 608 height 9
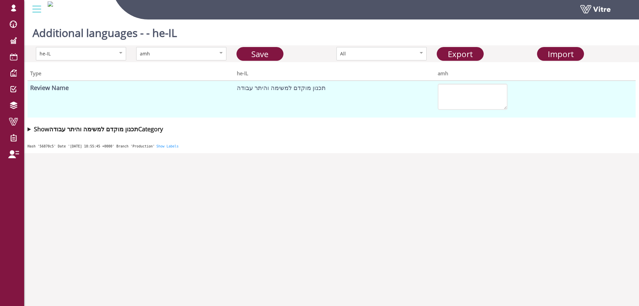
click at [31, 131] on summary "Show תכנון מוקדם למשימה והיתר עבודה Category" at bounding box center [332, 128] width 608 height 9
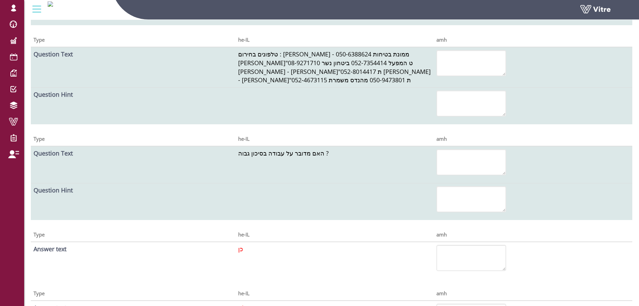
scroll to position [12760, 0]
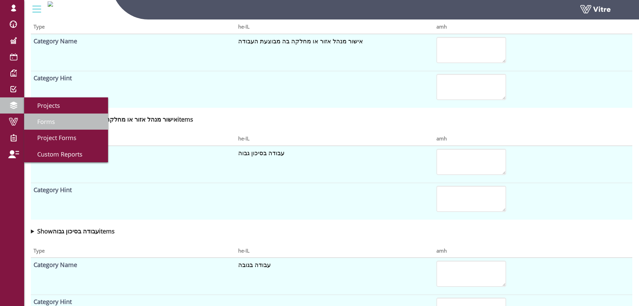
click at [45, 115] on link "Forms" at bounding box center [66, 121] width 84 height 16
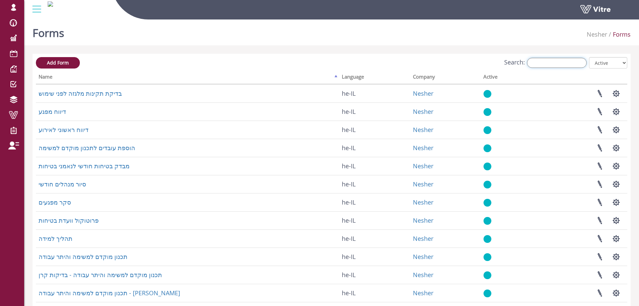
click at [568, 63] on input "Search:" at bounding box center [557, 63] width 60 height 10
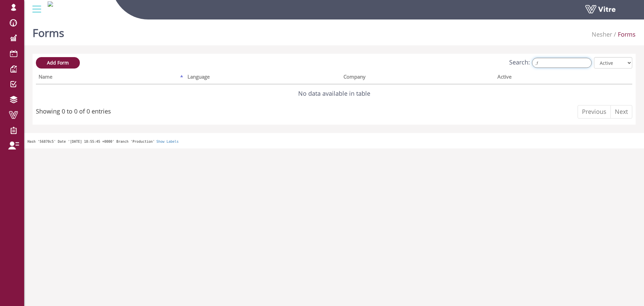
type input ","
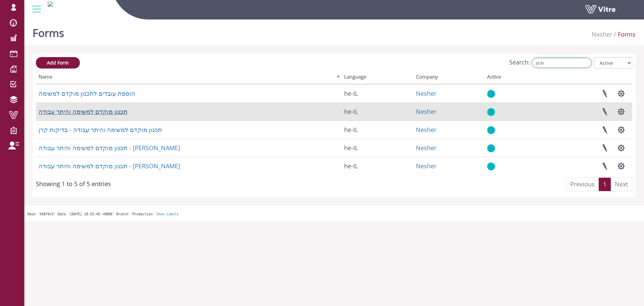
type input "תכנון"
click at [80, 112] on link "תכנון מוקדם למשימה והיתר עבודה" at bounding box center [83, 111] width 89 height 8
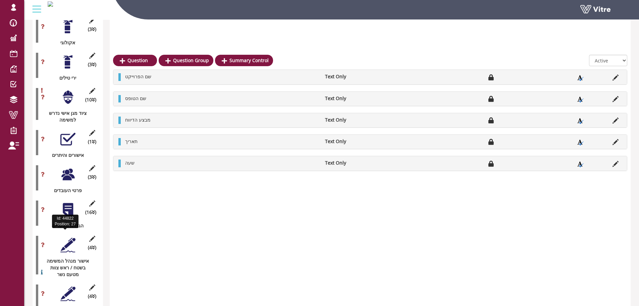
scroll to position [873, 0]
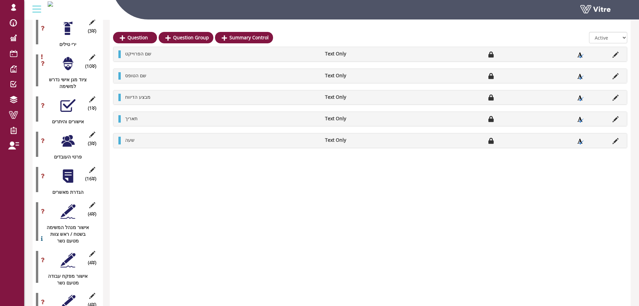
click at [67, 168] on div at bounding box center [67, 175] width 15 height 15
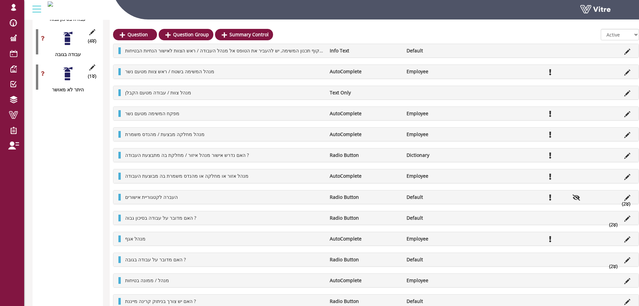
scroll to position [1274, 0]
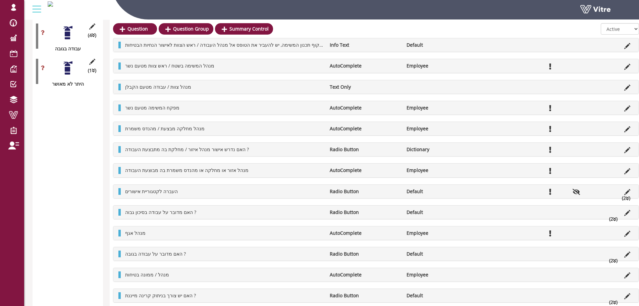
click at [613, 218] on icon at bounding box center [614, 219] width 3 height 5
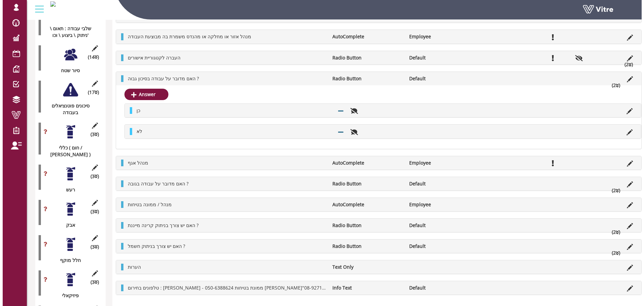
scroll to position [0, 0]
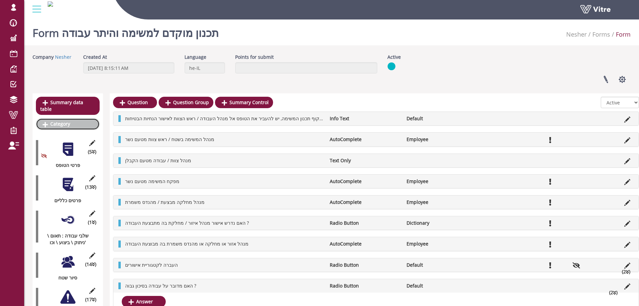
click at [72, 120] on link "Category" at bounding box center [68, 123] width 64 height 11
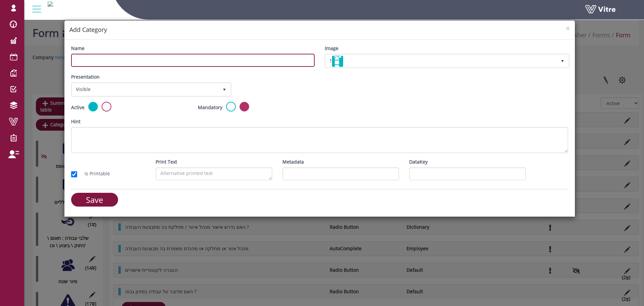
click at [121, 64] on input "Name" at bounding box center [193, 60] width 244 height 13
type input "ע"
type input "מנהל אגף"
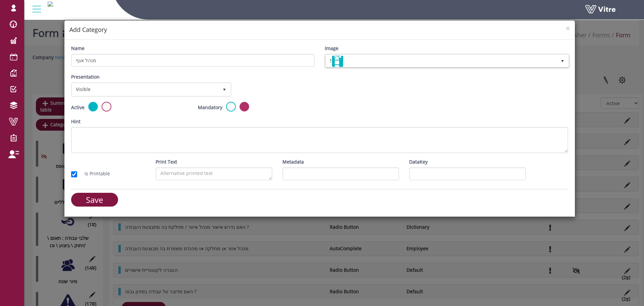
click at [382, 69] on div "Image 1 1" at bounding box center [447, 59] width 254 height 29
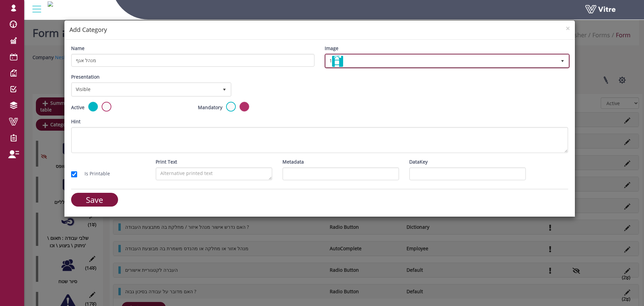
click at [393, 61] on span "1" at bounding box center [441, 61] width 231 height 12
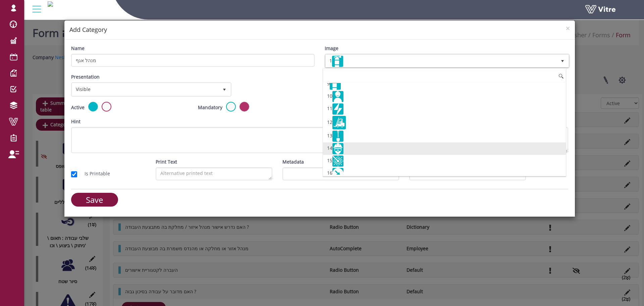
scroll to position [94, 0]
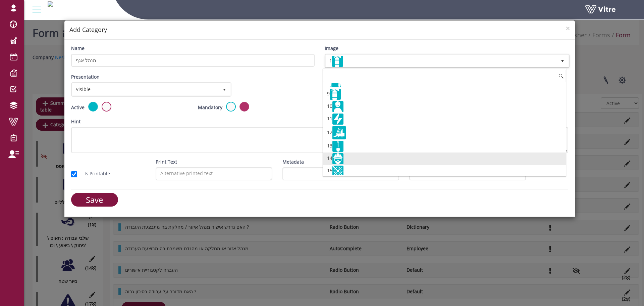
click at [349, 159] on li "14" at bounding box center [444, 158] width 243 height 12
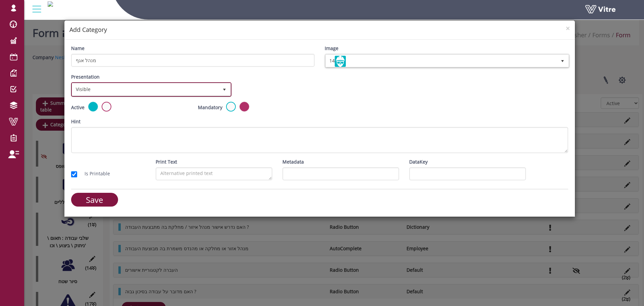
click at [112, 87] on span "Visible" at bounding box center [145, 89] width 146 height 12
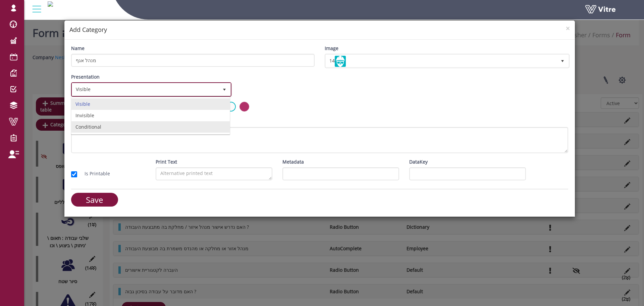
click at [121, 122] on li "Conditional" at bounding box center [150, 126] width 158 height 11
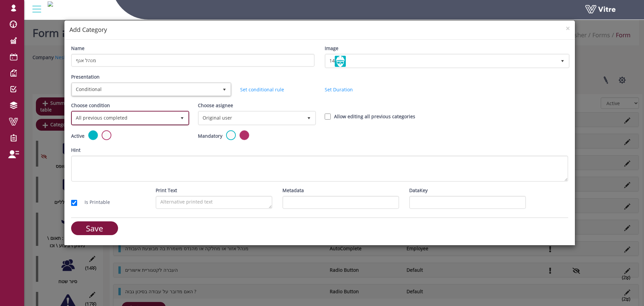
click at [131, 114] on span "All previous completed" at bounding box center [124, 118] width 104 height 12
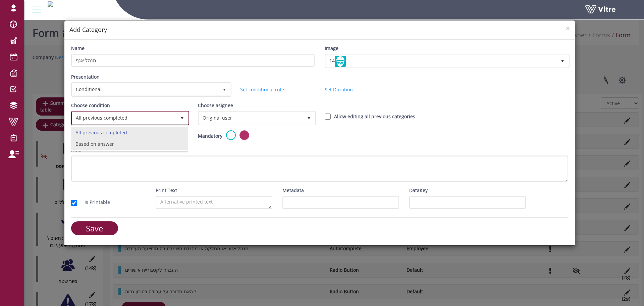
click at [116, 148] on li "Based on answer" at bounding box center [129, 143] width 116 height 11
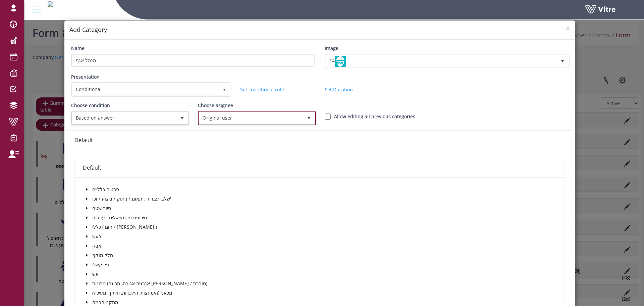
click at [223, 119] on span "Original user" at bounding box center [251, 118] width 104 height 12
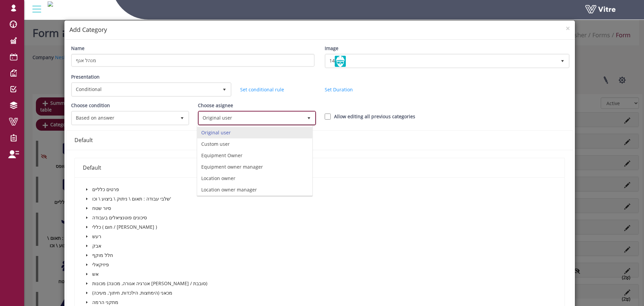
click at [223, 119] on span "Original user" at bounding box center [251, 118] width 104 height 12
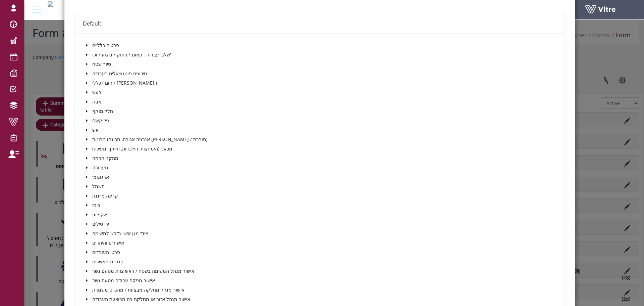
scroll to position [201, 0]
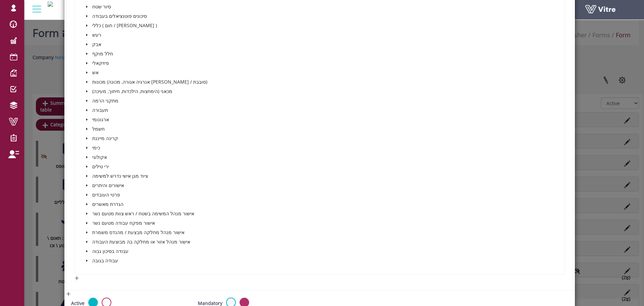
click at [87, 204] on icon "caret-down" at bounding box center [86, 203] width 3 height 3
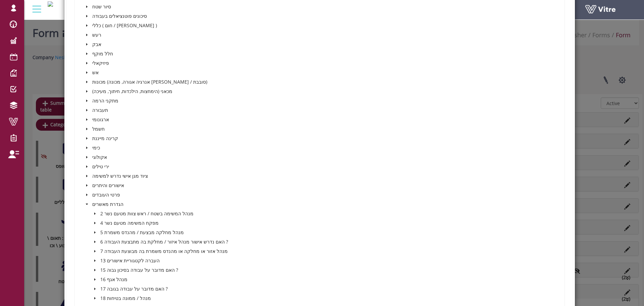
scroll to position [268, 0]
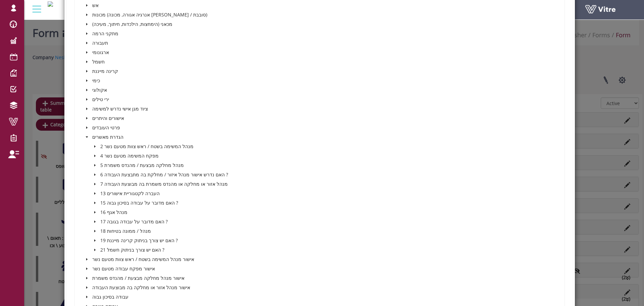
click at [94, 202] on icon "caret-down" at bounding box center [94, 203] width 1 height 2
click at [110, 213] on span at bounding box center [109, 211] width 5 height 5
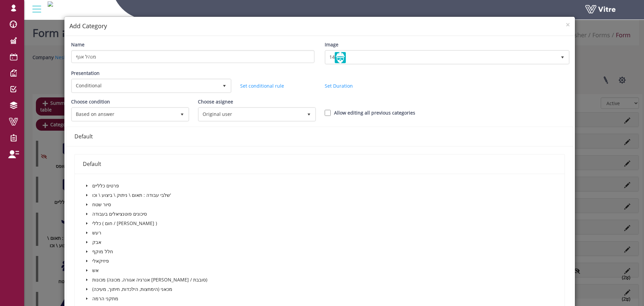
scroll to position [0, 0]
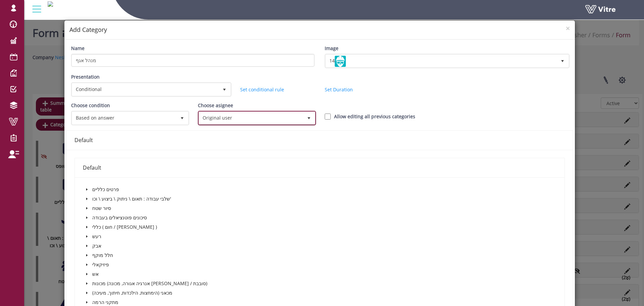
click at [244, 121] on span "Original user" at bounding box center [251, 118] width 104 height 12
click at [174, 136] on div "Default" at bounding box center [320, 140] width 491 height 8
click at [325, 118] on input "Allow editing all previous categories" at bounding box center [328, 116] width 6 height 6
checkbox input "true"
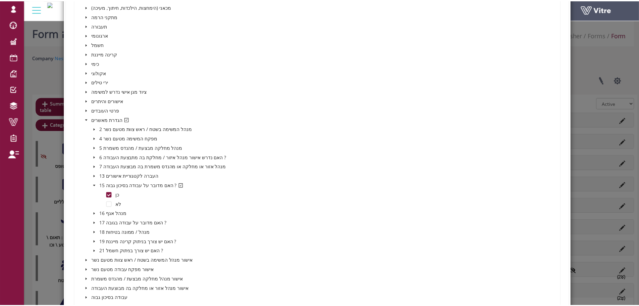
scroll to position [440, 0]
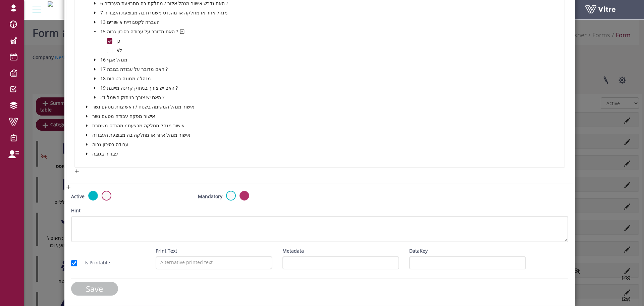
click at [80, 293] on input "Save" at bounding box center [94, 289] width 47 height 14
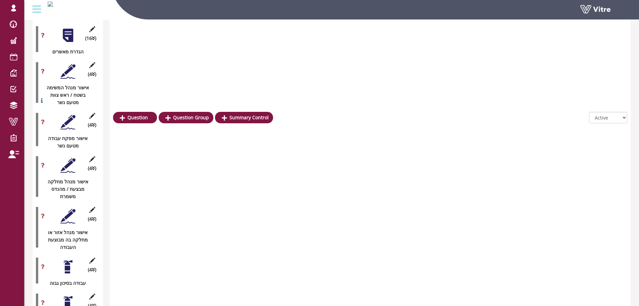
scroll to position [1126, 0]
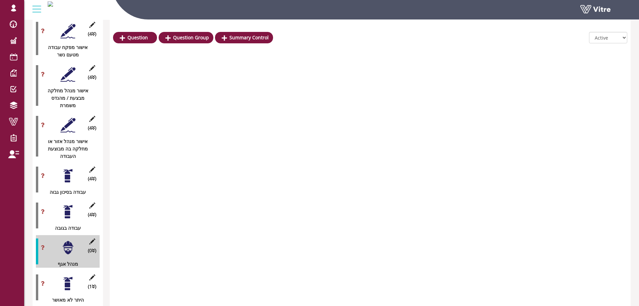
click at [73, 240] on div at bounding box center [67, 247] width 15 height 15
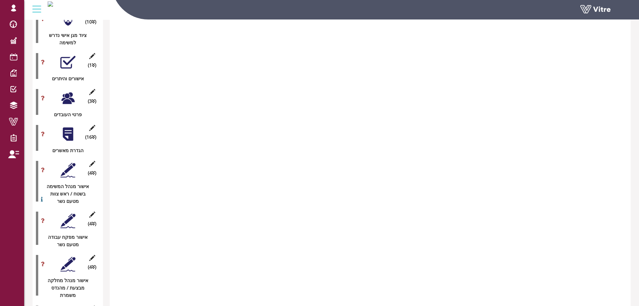
scroll to position [940, 0]
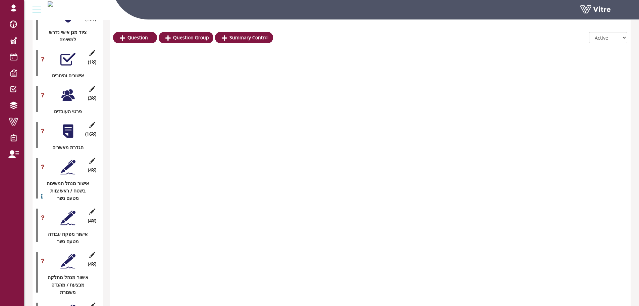
click at [70, 123] on div at bounding box center [67, 130] width 15 height 15
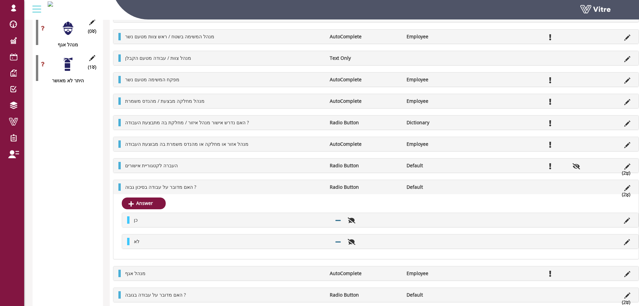
scroll to position [1484, 0]
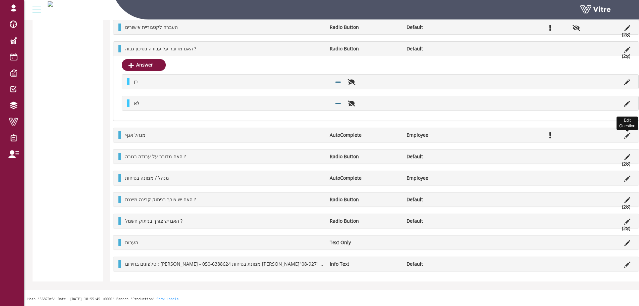
click at [625, 136] on icon at bounding box center [628, 136] width 6 height 6
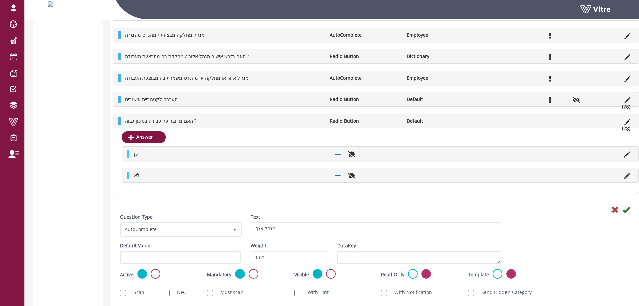
scroll to position [1450, 0]
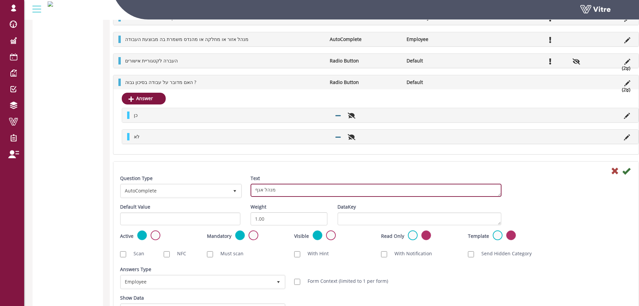
click at [285, 189] on textarea "מנהל אגף" at bounding box center [376, 190] width 251 height 13
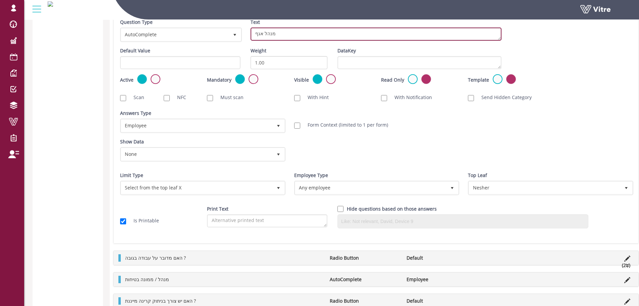
scroll to position [1618, 0]
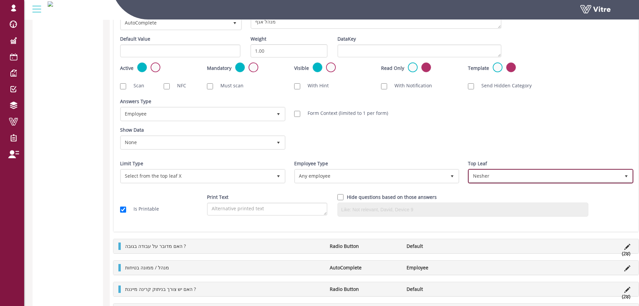
click at [486, 179] on span "Nesher" at bounding box center [544, 176] width 151 height 12
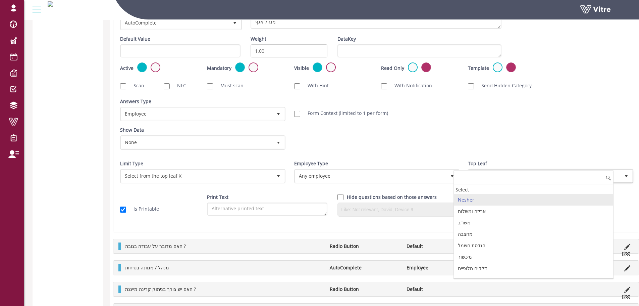
click at [398, 137] on div "Show Data None 0 Certificates רשיון נהיגה במלגזה Limit to Valid Only" at bounding box center [376, 140] width 522 height 29
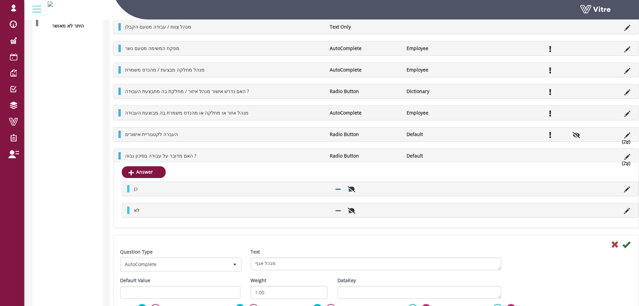
scroll to position [1484, 0]
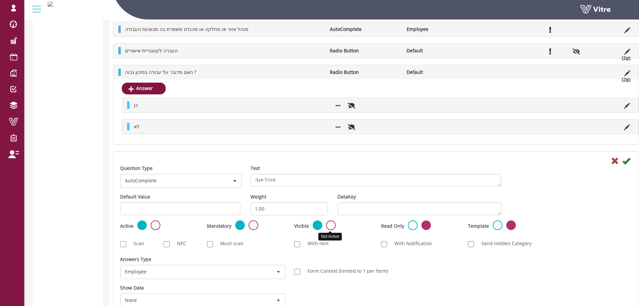
click at [326, 226] on label at bounding box center [331, 225] width 10 height 10
click at [0, 0] on input "radio" at bounding box center [0, 0] width 0 height 0
click at [623, 161] on icon at bounding box center [627, 161] width 8 height 8
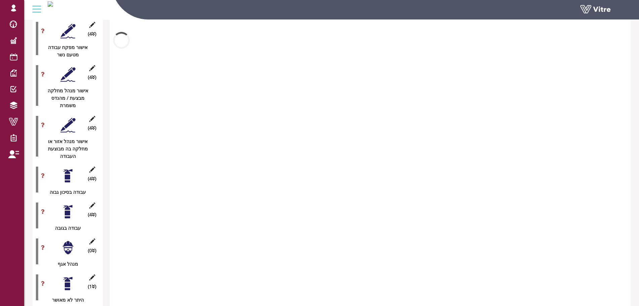
scroll to position [1481, 0]
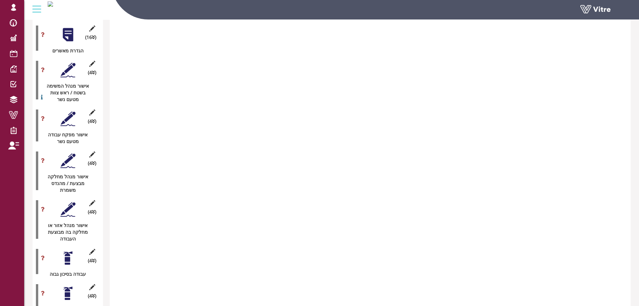
scroll to position [1094, 0]
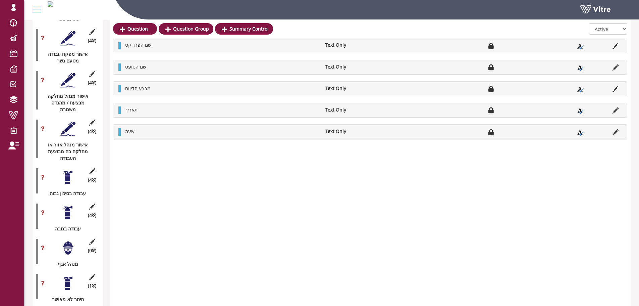
click at [72, 240] on div at bounding box center [67, 247] width 15 height 15
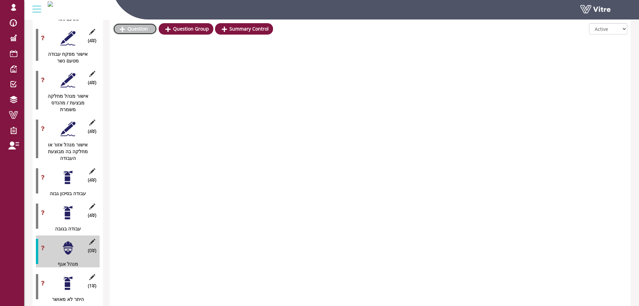
click at [147, 32] on link "Question" at bounding box center [135, 28] width 44 height 11
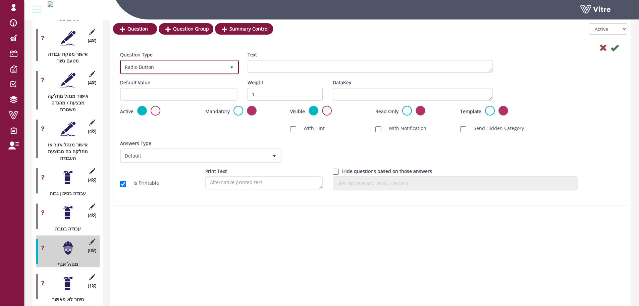
click at [191, 69] on span "Radio Button" at bounding box center [173, 67] width 105 height 12
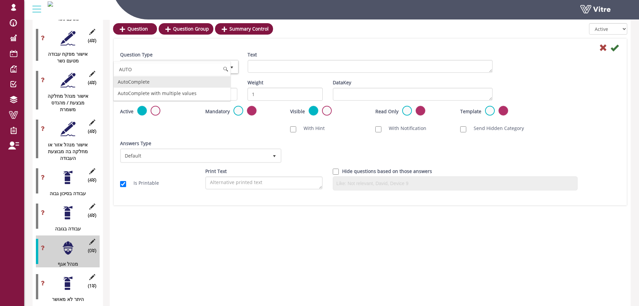
click at [163, 84] on li "AutoComplete" at bounding box center [172, 81] width 117 height 11
type input "AUTO"
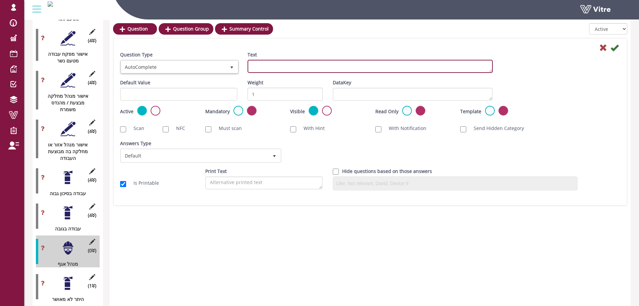
click at [270, 69] on textarea "Text" at bounding box center [370, 66] width 245 height 13
paste textarea "מנהל אגף"
type textarea "מנהל אגף"
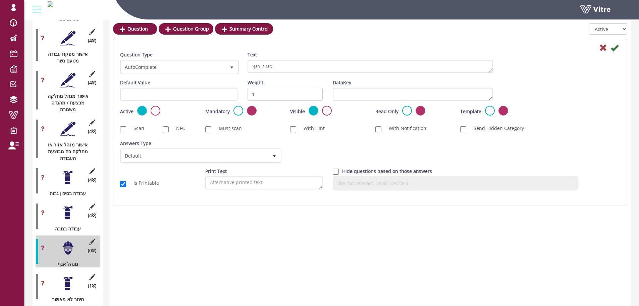
click at [239, 105] on div "Default Value" at bounding box center [179, 92] width 128 height 27
click at [237, 110] on label at bounding box center [239, 111] width 10 height 10
click at [0, 0] on input "radio" at bounding box center [0, 0] width 0 height 0
click at [301, 108] on label "Visible" at bounding box center [297, 111] width 15 height 7
click at [300, 93] on input "1" at bounding box center [285, 94] width 75 height 13
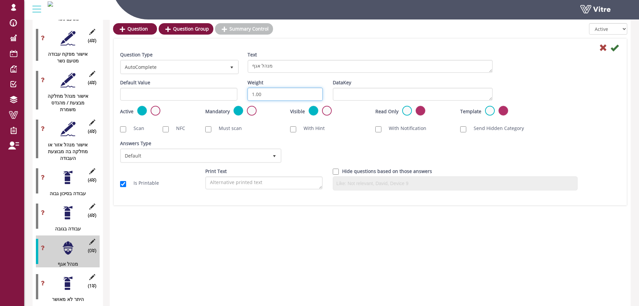
type input "1.00"
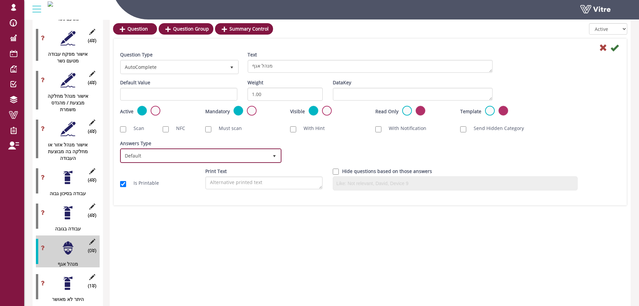
click at [175, 156] on span "Default" at bounding box center [194, 155] width 147 height 12
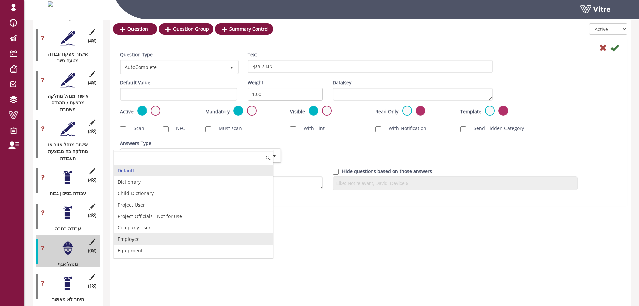
click at [148, 240] on li "Employee" at bounding box center [193, 238] width 159 height 11
checkbox input "true"
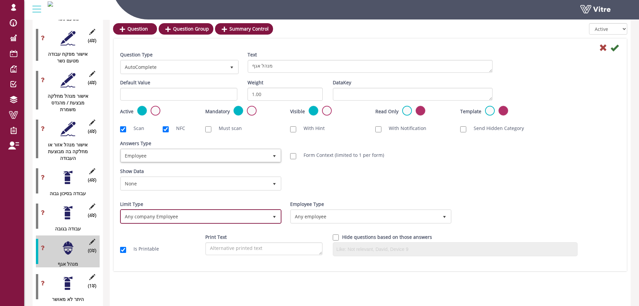
click at [156, 223] on span "Any company Employee 0" at bounding box center [200, 216] width 161 height 14
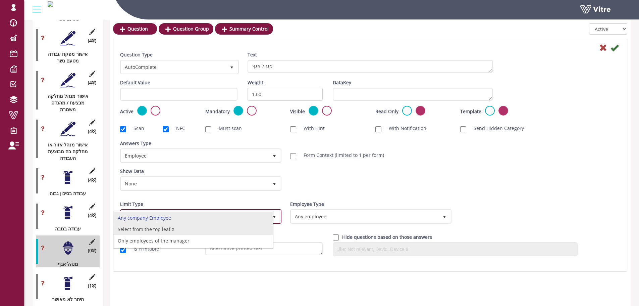
click at [161, 229] on li "Select from the top leaf X" at bounding box center [193, 229] width 159 height 11
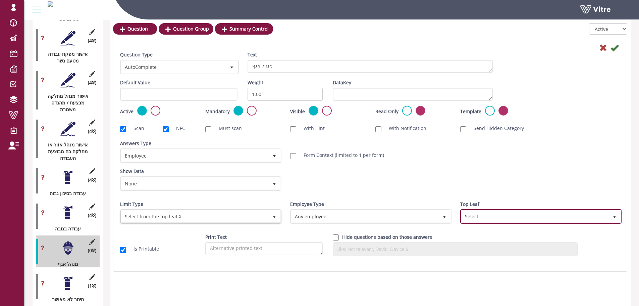
click at [517, 211] on span "Select" at bounding box center [534, 216] width 147 height 12
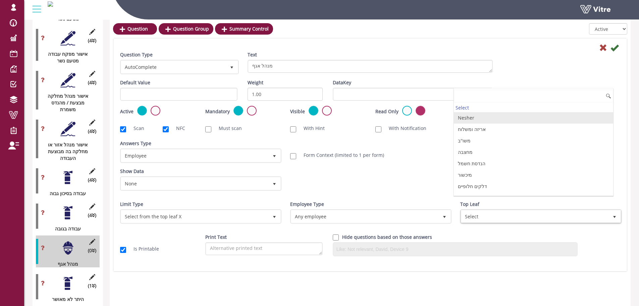
click at [468, 117] on li "Nesher" at bounding box center [533, 117] width 159 height 11
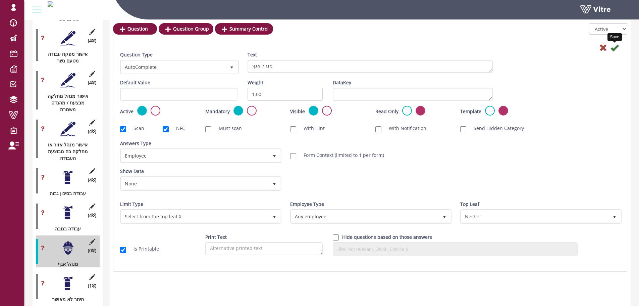
click at [615, 48] on icon at bounding box center [615, 48] width 8 height 8
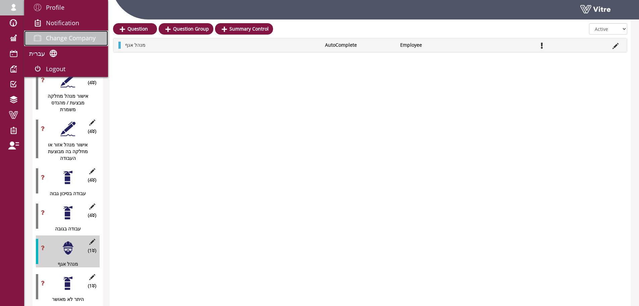
click at [79, 40] on span "Change Company" at bounding box center [71, 38] width 50 height 8
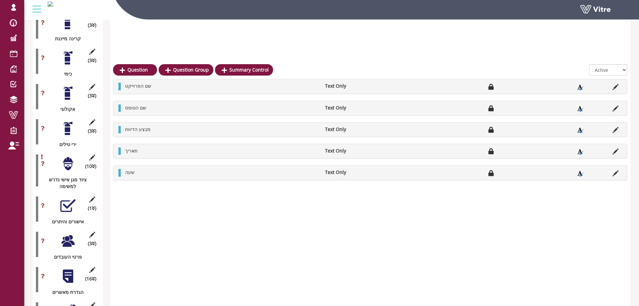
scroll to position [805, 0]
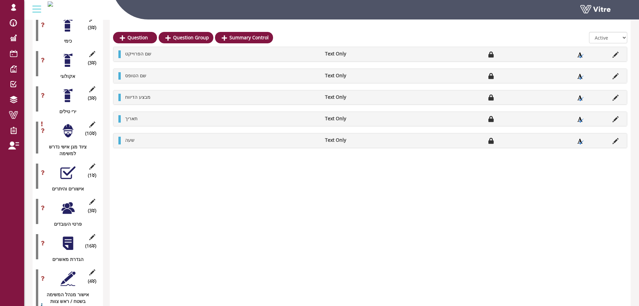
click at [70, 236] on div at bounding box center [67, 243] width 15 height 15
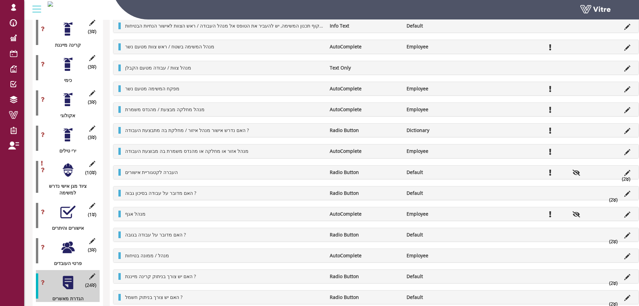
scroll to position [738, 0]
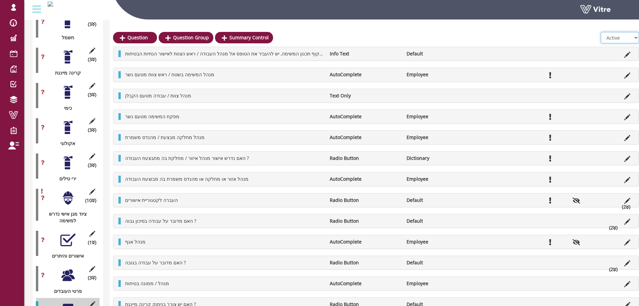
click at [620, 38] on select "All Active Not Active" at bounding box center [620, 37] width 38 height 11
click at [601, 32] on select "All Active Not Active" at bounding box center [620, 37] width 38 height 11
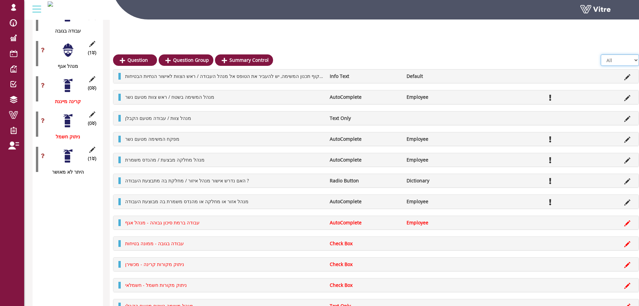
scroll to position [1344, 0]
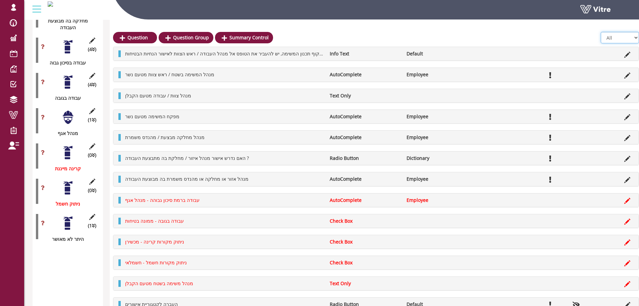
click at [623, 40] on select "All Active Not Active" at bounding box center [620, 37] width 38 height 11
click at [601, 43] on select "All Active Not Active" at bounding box center [620, 37] width 38 height 11
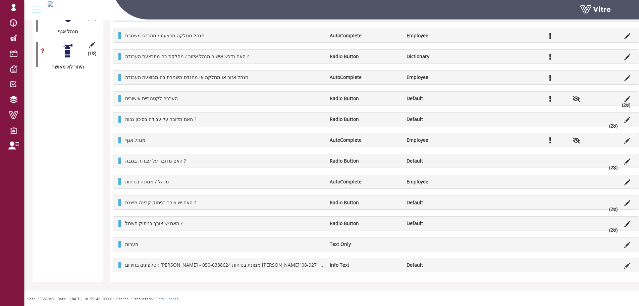
scroll to position [1225, 0]
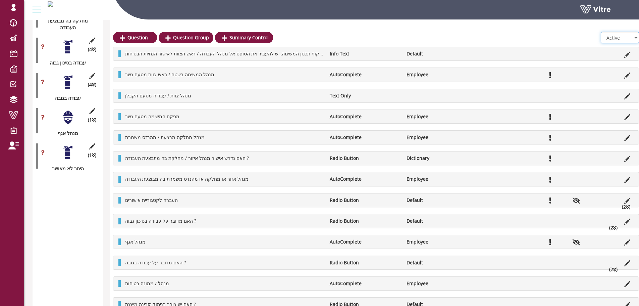
click at [612, 39] on select "All Active Not Active" at bounding box center [620, 37] width 38 height 11
click at [601, 32] on select "All Active Not Active" at bounding box center [620, 37] width 38 height 11
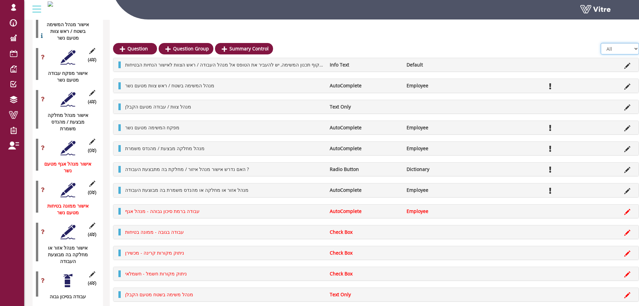
scroll to position [1245, 0]
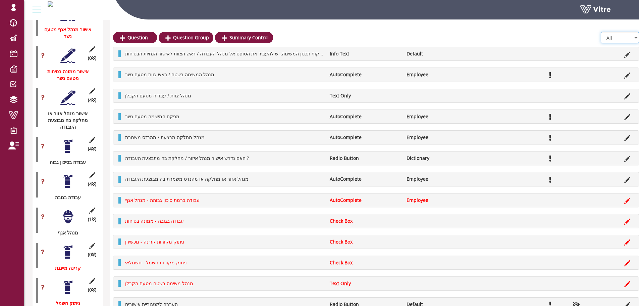
drag, startPoint x: 606, startPoint y: 35, endPoint x: 606, endPoint y: 41, distance: 6.4
click at [606, 35] on select "All Active Not Active" at bounding box center [620, 37] width 38 height 11
click at [601, 43] on select "All Active Not Active" at bounding box center [620, 37] width 38 height 11
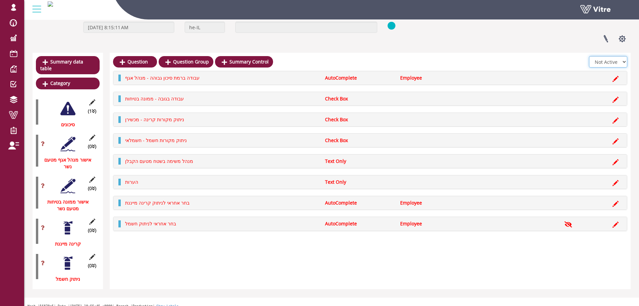
scroll to position [7, 0]
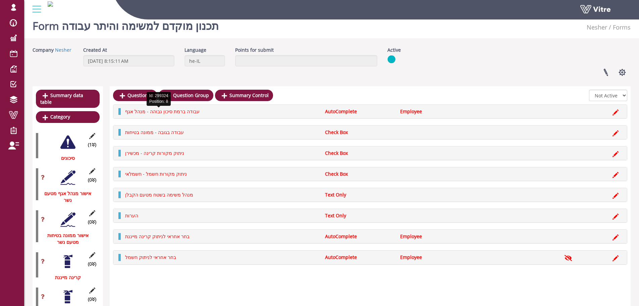
click at [183, 114] on span "עבודה ברמת סיכון גבוהה - מנהל אגף" at bounding box center [162, 111] width 75 height 6
click at [619, 97] on select "All Active Not Active" at bounding box center [608, 95] width 38 height 11
select select "1"
click at [590, 90] on select "All Active Not Active" at bounding box center [608, 95] width 38 height 11
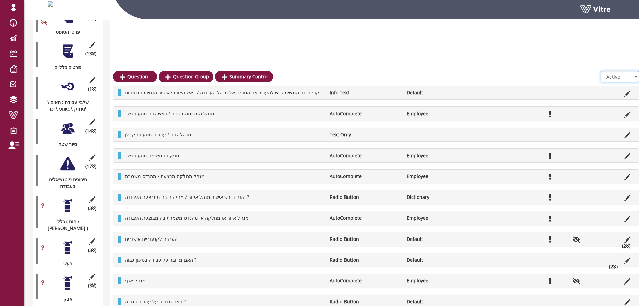
scroll to position [175, 0]
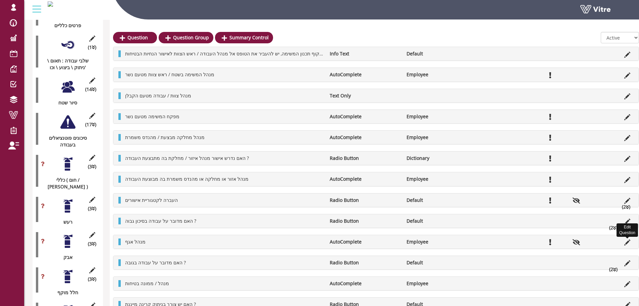
click at [625, 240] on icon at bounding box center [628, 242] width 6 height 6
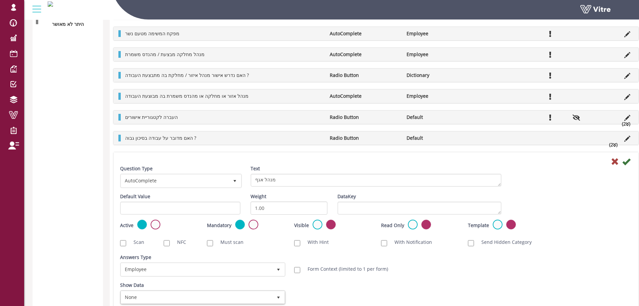
scroll to position [1417, 0]
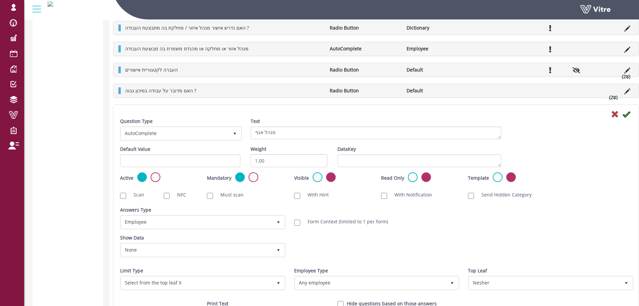
click at [155, 174] on label at bounding box center [156, 177] width 10 height 10
click at [0, 0] on input "radio" at bounding box center [0, 0] width 0 height 0
click at [623, 115] on icon at bounding box center [627, 114] width 8 height 8
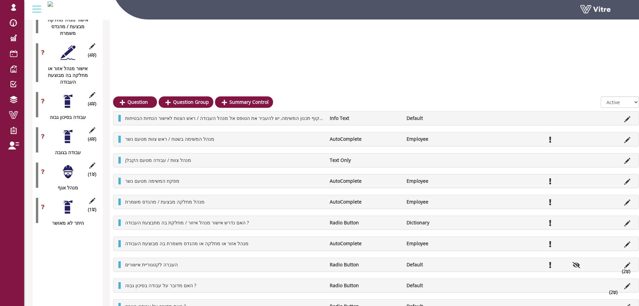
scroll to position [1135, 0]
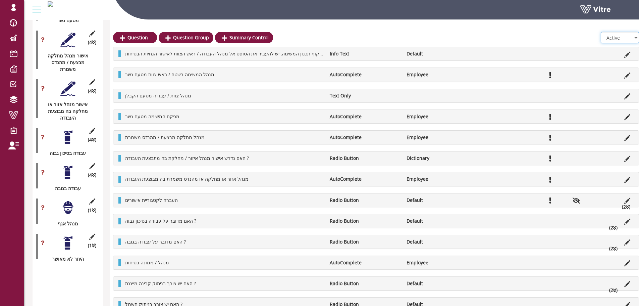
click at [615, 36] on select "All Active Not Active" at bounding box center [620, 37] width 38 height 11
click at [601, 43] on select "All Active Not Active" at bounding box center [620, 37] width 38 height 11
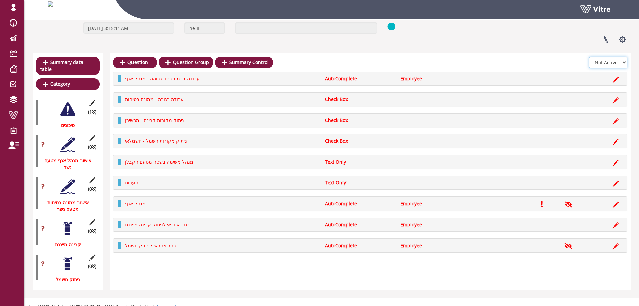
scroll to position [0, 0]
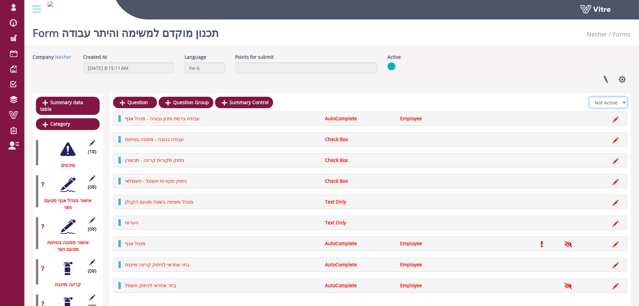
drag, startPoint x: 603, startPoint y: 102, endPoint x: 602, endPoint y: 108, distance: 5.7
click at [603, 102] on select "All Active Not Active" at bounding box center [608, 102] width 38 height 11
select select "1"
click at [590, 97] on select "All Active Not Active" at bounding box center [608, 102] width 38 height 11
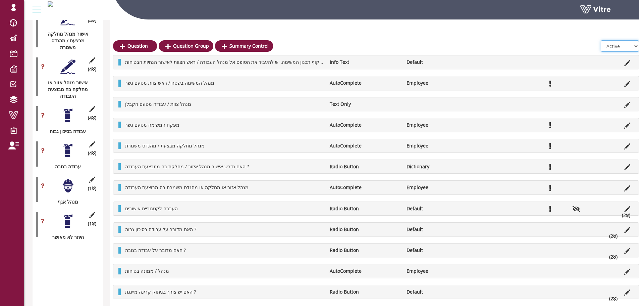
scroll to position [1190, 0]
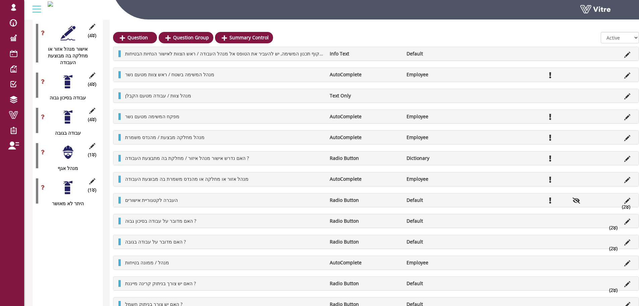
click at [63, 145] on div at bounding box center [67, 152] width 15 height 15
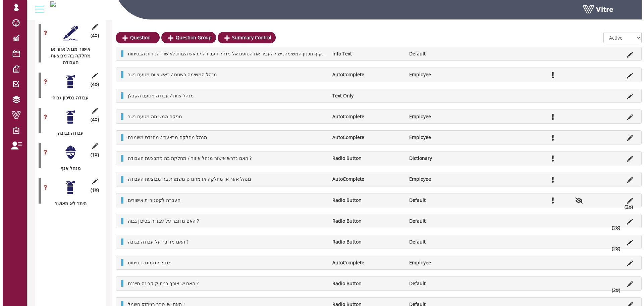
scroll to position [1094, 0]
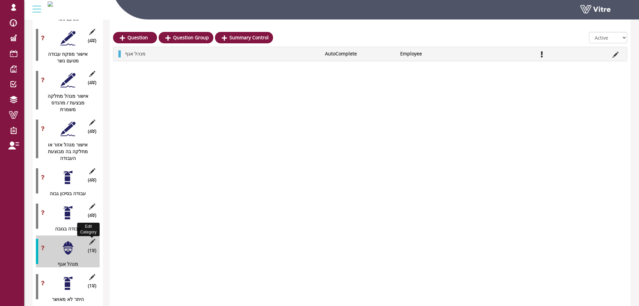
click at [88, 239] on icon at bounding box center [92, 242] width 8 height 6
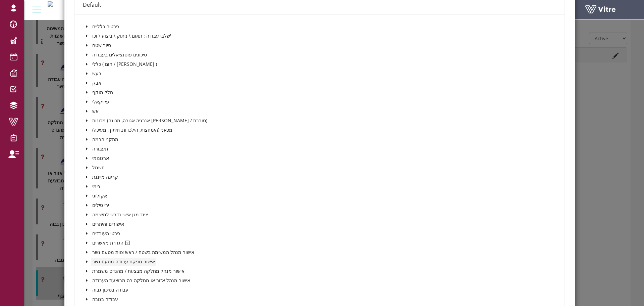
scroll to position [235, 0]
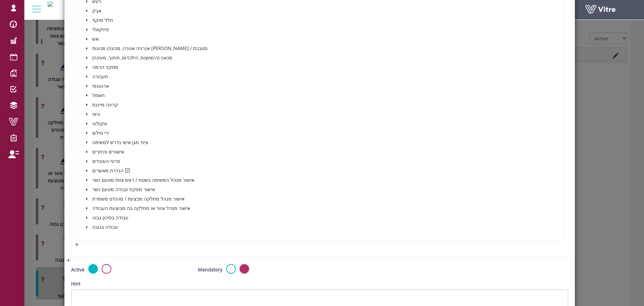
click at [86, 168] on span at bounding box center [87, 170] width 8 height 8
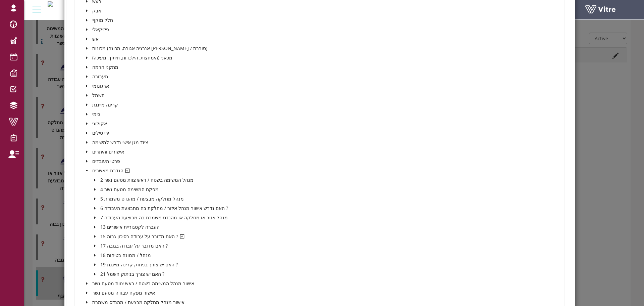
click at [93, 235] on icon "caret-down" at bounding box center [94, 236] width 3 height 3
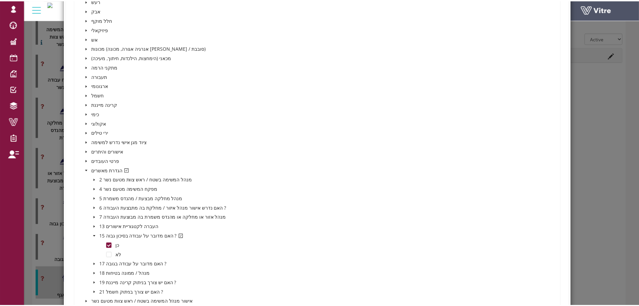
scroll to position [0, 0]
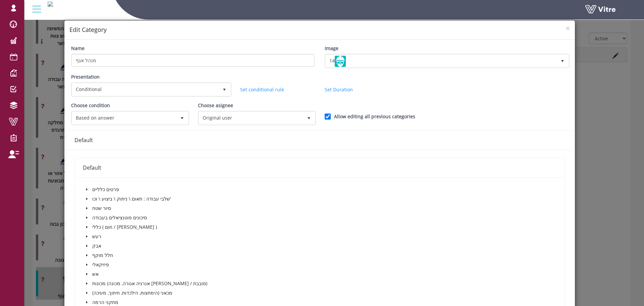
click at [565, 28] on div "× Edit Category" at bounding box center [319, 29] width 511 height 19
click at [560, 28] on h4 "Edit Category" at bounding box center [319, 30] width 501 height 9
click at [566, 26] on span "×" at bounding box center [568, 27] width 4 height 9
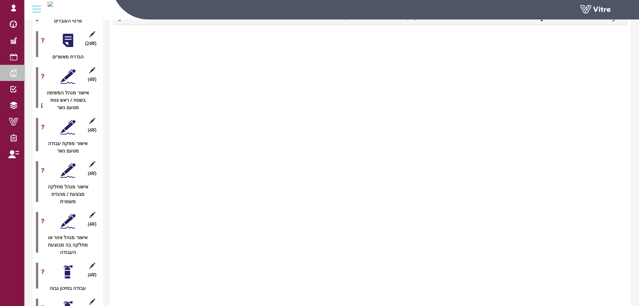
scroll to position [994, 0]
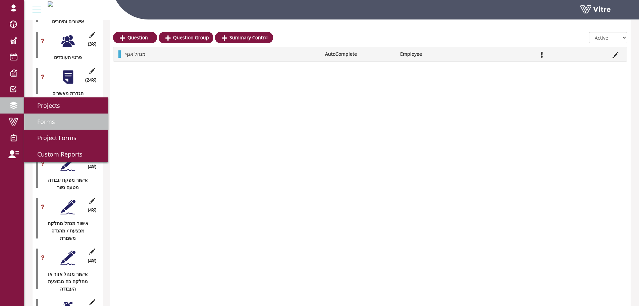
click at [39, 115] on link "Forms" at bounding box center [66, 121] width 84 height 16
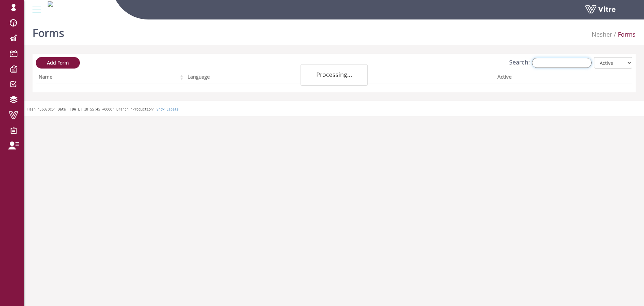
click at [545, 62] on input "Search:" at bounding box center [562, 63] width 60 height 10
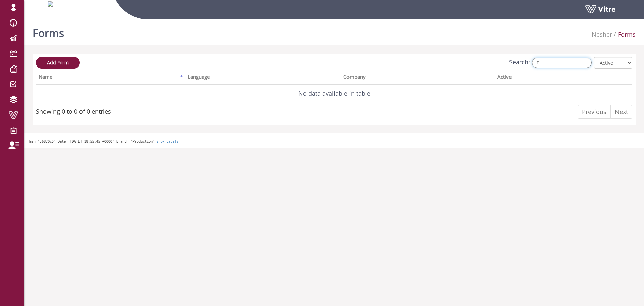
type input ","
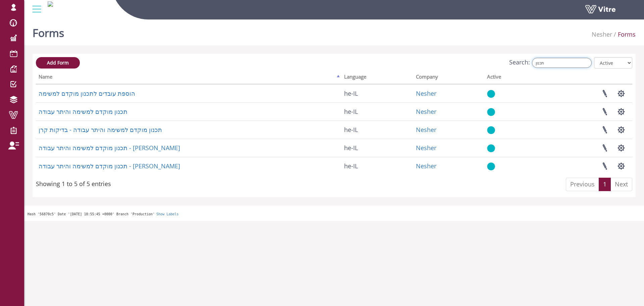
type input "תכנון"
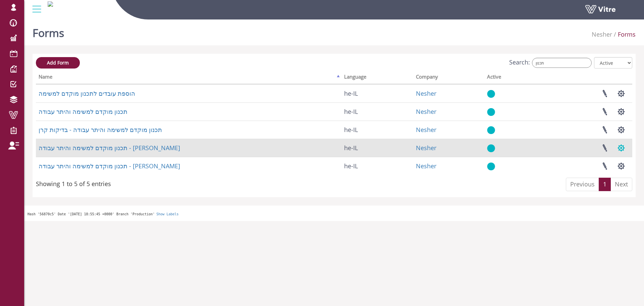
click at [619, 147] on button "button" at bounding box center [621, 148] width 17 height 18
click at [619, 148] on button "button" at bounding box center [621, 148] width 17 height 18
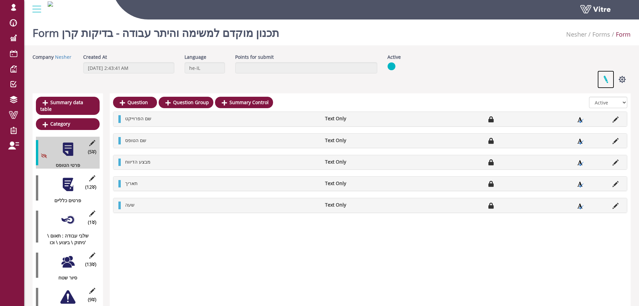
click at [604, 76] on link at bounding box center [606, 79] width 17 height 18
click at [605, 83] on link at bounding box center [606, 79] width 17 height 18
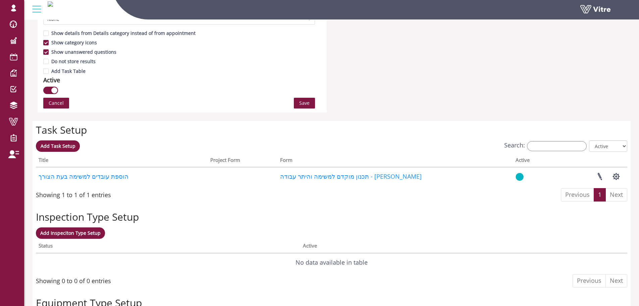
scroll to position [436, 0]
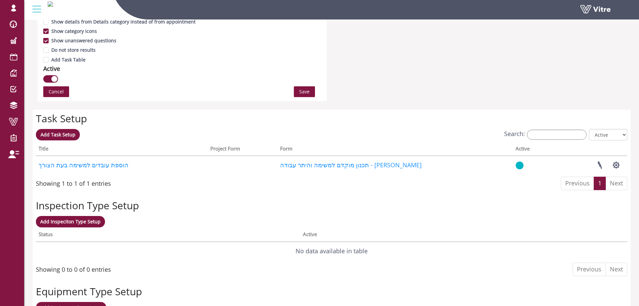
click at [52, 77] on div "button" at bounding box center [54, 79] width 6 height 6
click at [299, 91] on span "Save" at bounding box center [304, 91] width 10 height 7
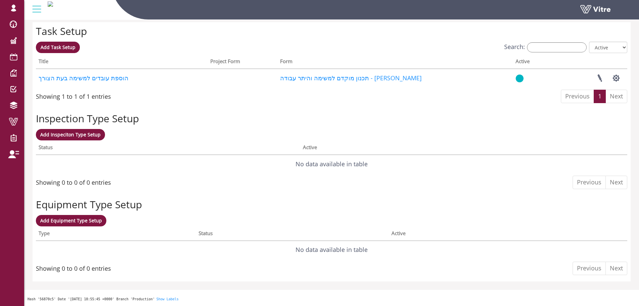
scroll to position [0, 0]
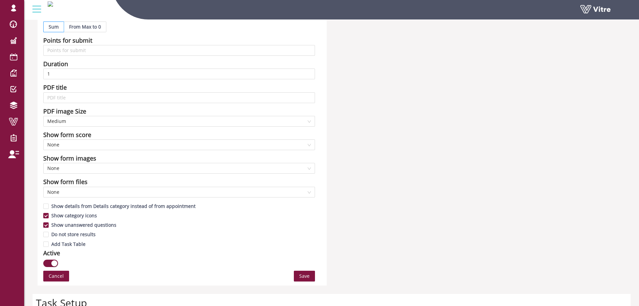
scroll to position [268, 0]
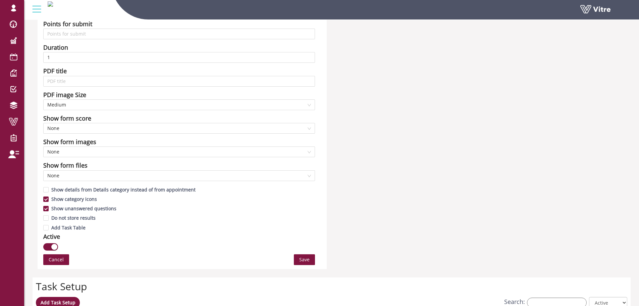
click at [49, 246] on button "button" at bounding box center [50, 246] width 15 height 7
click at [301, 259] on span "Save" at bounding box center [304, 259] width 10 height 7
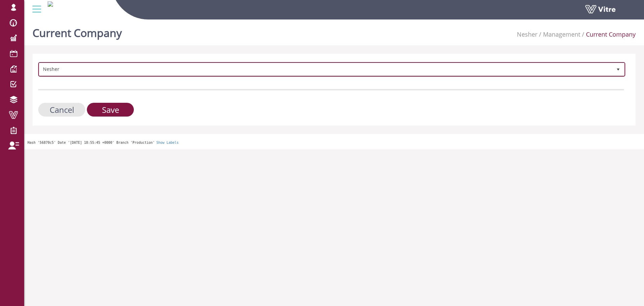
click at [143, 68] on span "Nesher" at bounding box center [325, 69] width 573 height 12
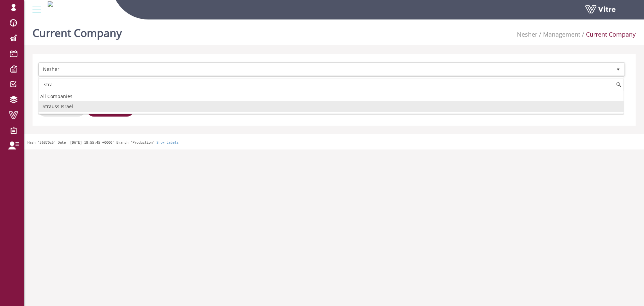
click at [83, 107] on li "Strauss Israel" at bounding box center [331, 106] width 585 height 11
type input "stra"
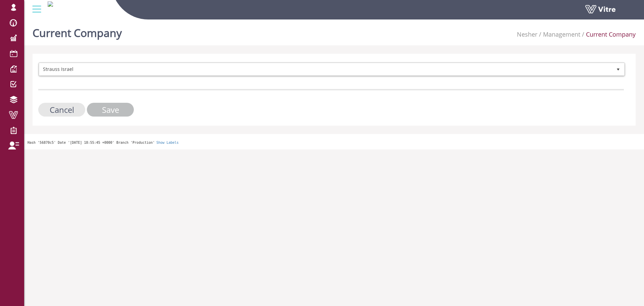
click at [95, 107] on input "Save" at bounding box center [110, 110] width 47 height 14
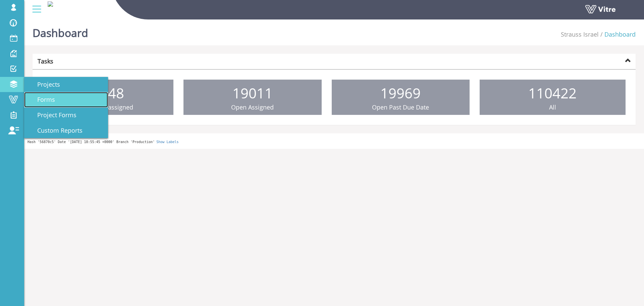
click at [41, 97] on span "Forms" at bounding box center [42, 99] width 26 height 8
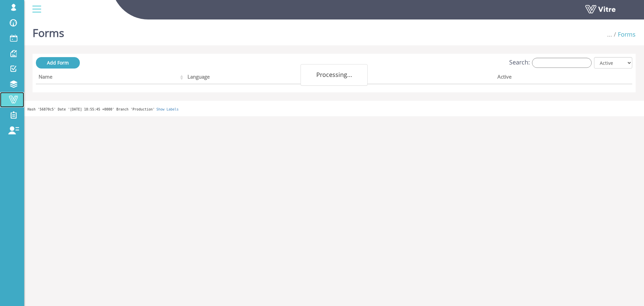
click at [20, 98] on span at bounding box center [13, 99] width 17 height 8
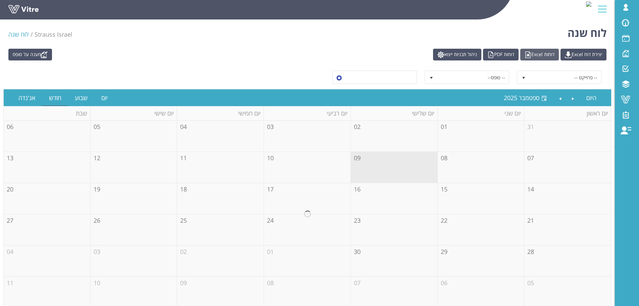
drag, startPoint x: 563, startPoint y: 36, endPoint x: 513, endPoint y: 52, distance: 52.1
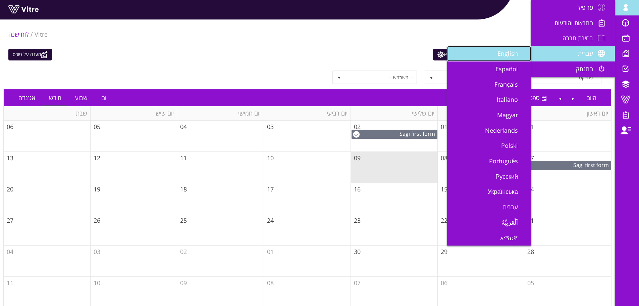
click at [524, 53] on span "English" at bounding box center [512, 53] width 29 height 8
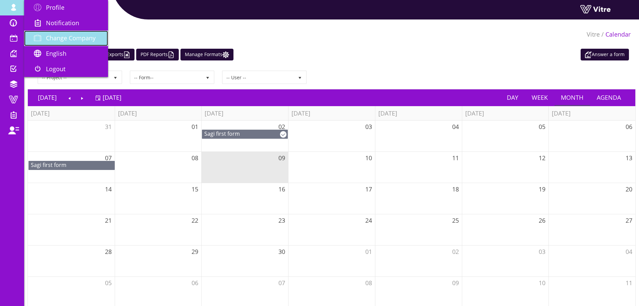
click at [48, 31] on link "Change Company" at bounding box center [66, 38] width 84 height 15
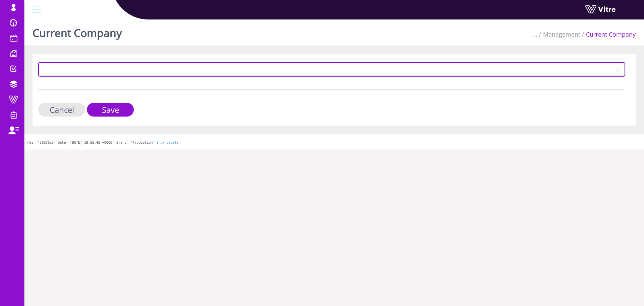
click at [88, 68] on span at bounding box center [325, 69] width 573 height 12
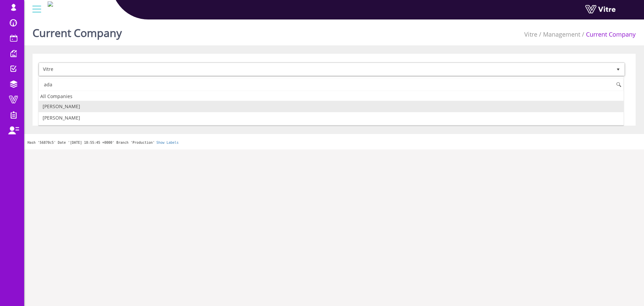
click at [65, 106] on li "[PERSON_NAME]" at bounding box center [331, 106] width 585 height 11
type input "ada"
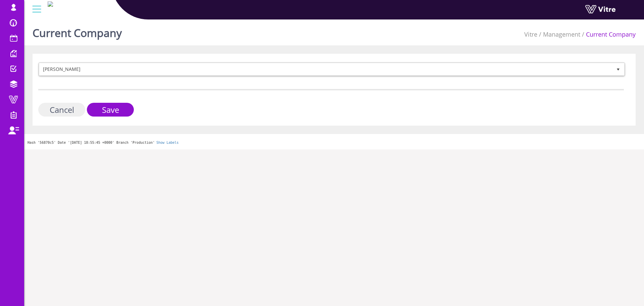
click at [81, 106] on input "Cancel" at bounding box center [61, 110] width 47 height 14
click at [88, 106] on input "Save" at bounding box center [110, 110] width 47 height 14
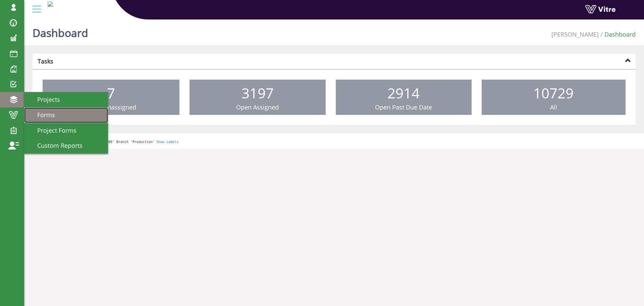
click at [47, 114] on span "Forms" at bounding box center [42, 115] width 26 height 8
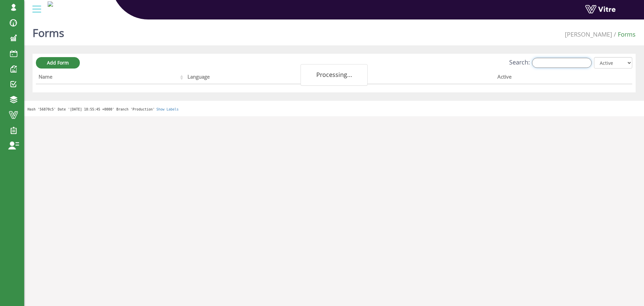
click at [581, 58] on input "Search:" at bounding box center [562, 63] width 60 height 10
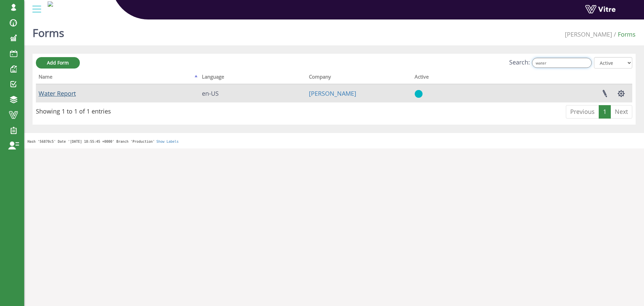
type input "water"
click at [58, 93] on link "Water Report" at bounding box center [57, 93] width 37 height 8
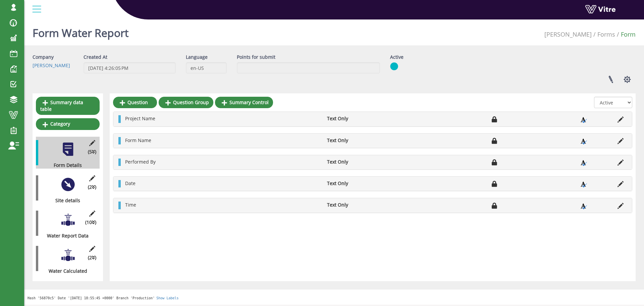
click at [65, 212] on div at bounding box center [67, 219] width 15 height 15
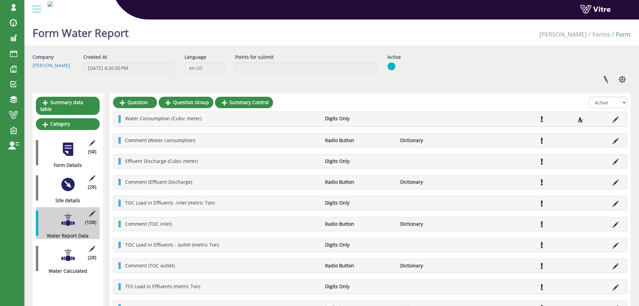
click at [61, 179] on div at bounding box center [67, 184] width 15 height 15
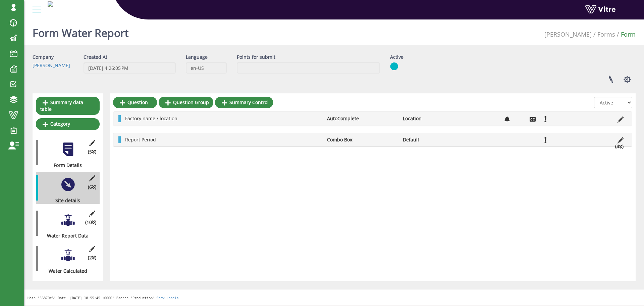
click at [621, 145] on icon at bounding box center [621, 146] width 3 height 5
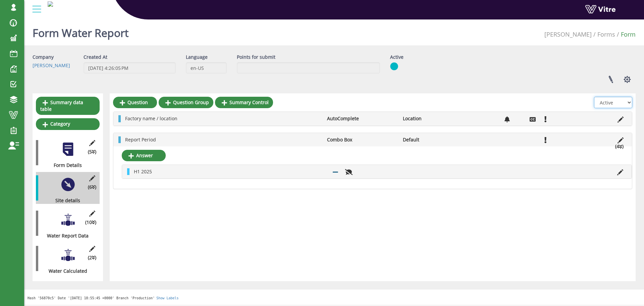
click at [618, 104] on select "All Active Not Active" at bounding box center [613, 102] width 38 height 11
select select "2"
click at [594, 97] on select "All Active Not Active" at bounding box center [613, 102] width 38 height 11
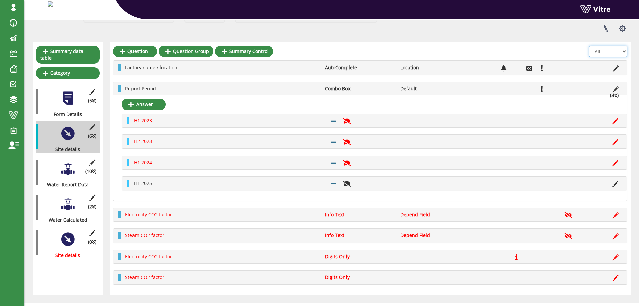
scroll to position [30, 0]
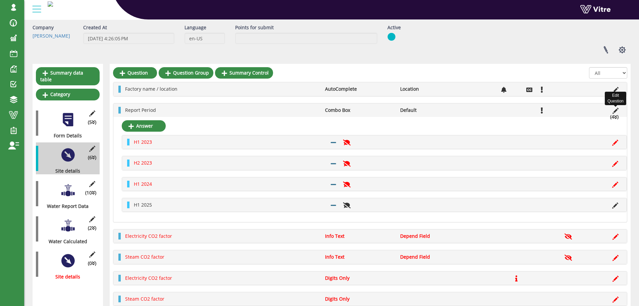
click at [613, 110] on icon at bounding box center [616, 111] width 6 height 6
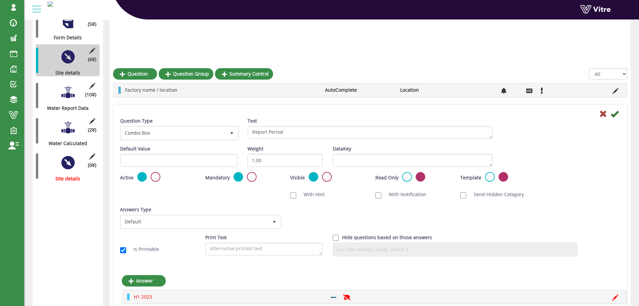
scroll to position [164, 0]
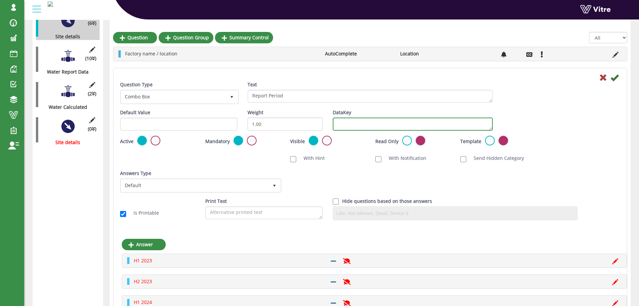
click at [352, 123] on textarea "DataKey" at bounding box center [413, 123] width 160 height 13
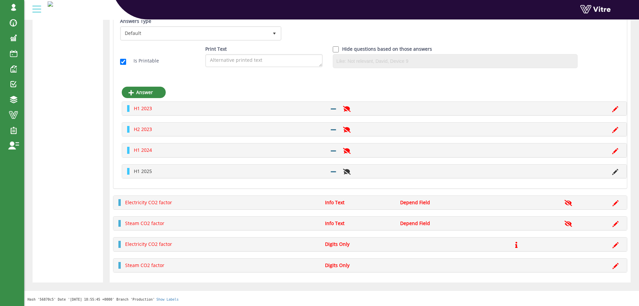
type textarea "reportperiod"
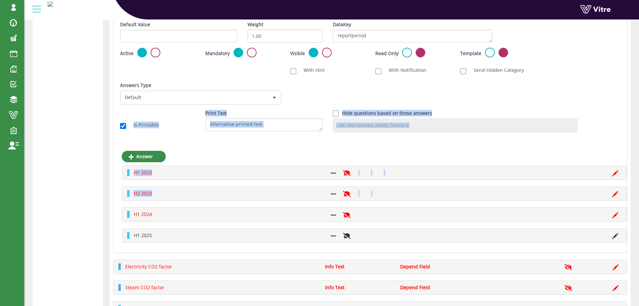
drag, startPoint x: 394, startPoint y: 134, endPoint x: 424, endPoint y: 108, distance: 39.7
click at [424, 108] on div "Report Period Combo Box Default (4 ) Question Type Combo Box 2 Text Report Peri…" at bounding box center [370, 116] width 514 height 273
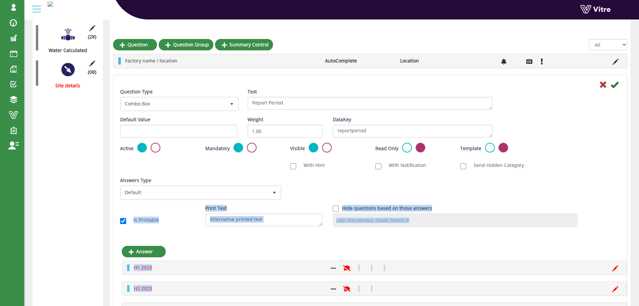
scroll to position [178, 0]
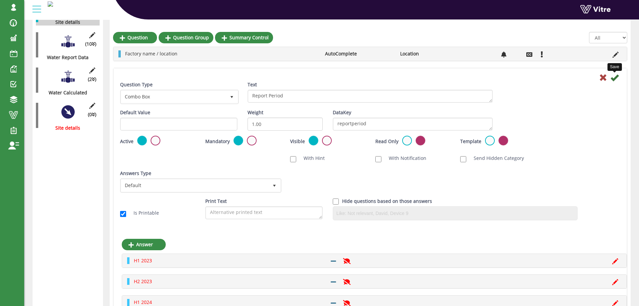
click at [612, 80] on icon at bounding box center [615, 77] width 8 height 8
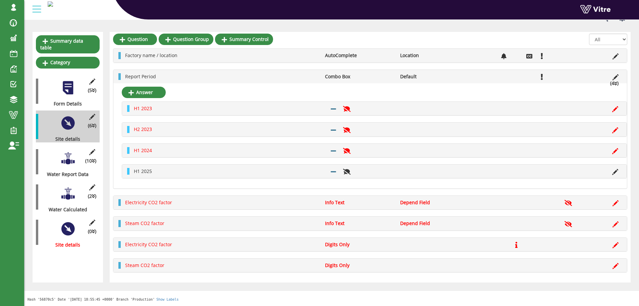
drag, startPoint x: 609, startPoint y: 174, endPoint x: 613, endPoint y: 174, distance: 4.0
click at [609, 174] on li at bounding box center [615, 171] width 13 height 7
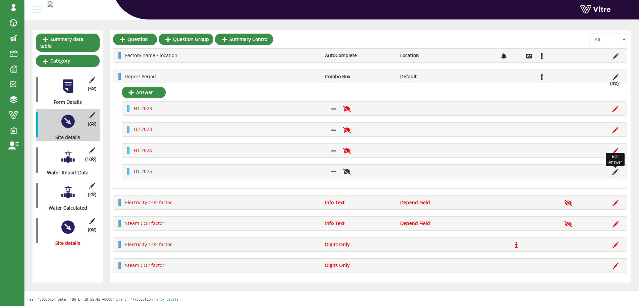
click at [613, 173] on icon at bounding box center [615, 172] width 6 height 6
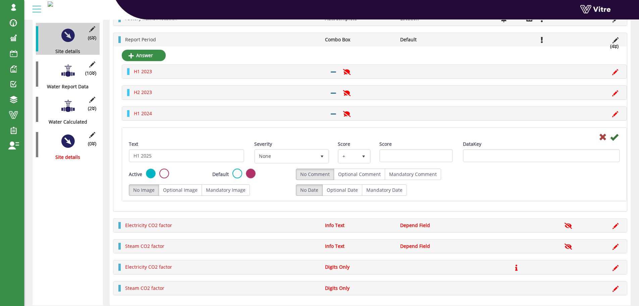
scroll to position [111, 0]
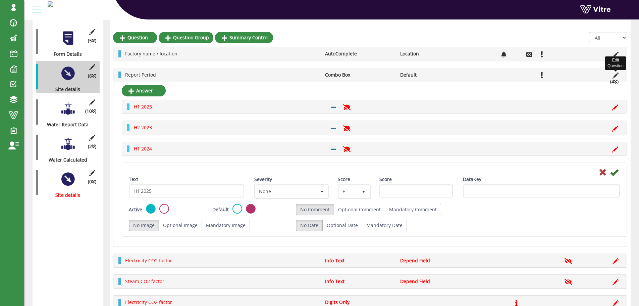
click at [614, 77] on icon at bounding box center [616, 75] width 6 height 6
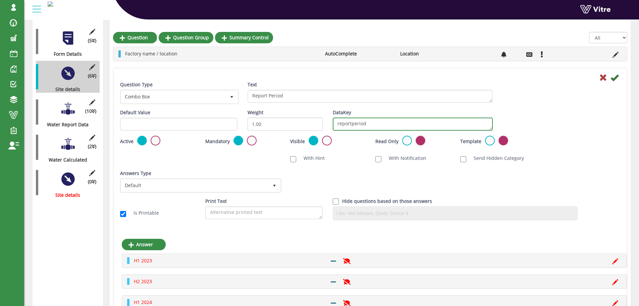
click at [399, 125] on textarea "reportperiod" at bounding box center [413, 123] width 160 height 13
click at [57, 96] on div "(10 ) Water Report Data" at bounding box center [68, 112] width 64 height 32
click at [59, 96] on div "(10 ) Water Report Data" at bounding box center [68, 112] width 64 height 32
click at [66, 101] on div at bounding box center [67, 108] width 15 height 15
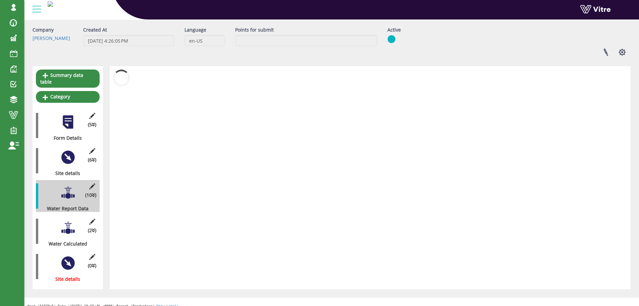
scroll to position [42, 0]
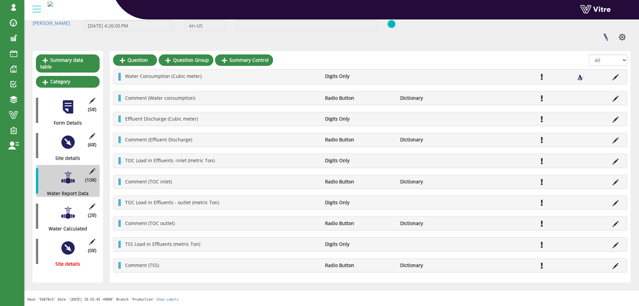
click at [60, 200] on div "(2 ) Water [PERSON_NAME]" at bounding box center [68, 216] width 64 height 32
click at [61, 205] on div at bounding box center [67, 212] width 15 height 15
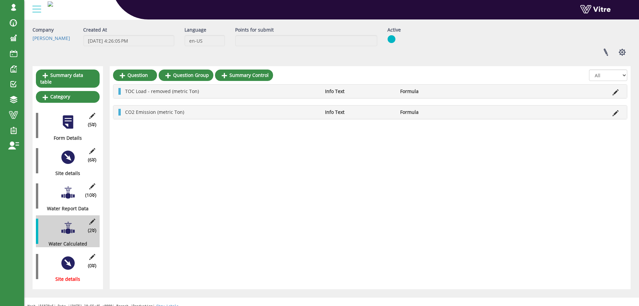
click at [62, 188] on div at bounding box center [67, 192] width 15 height 15
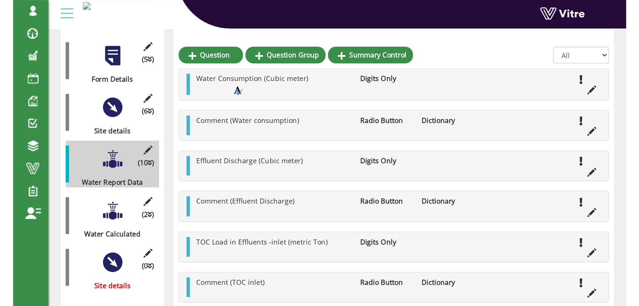
scroll to position [42, 0]
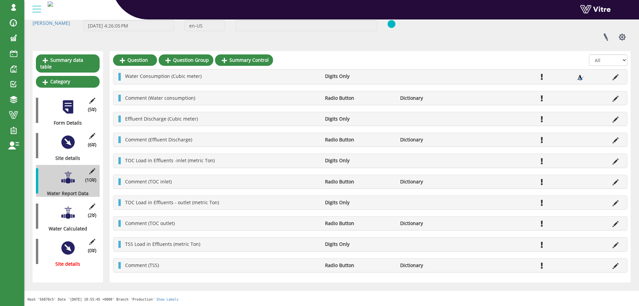
click at [543, 45] on div "Linked Projects Set Users Manage Templates Clone Form Clone Form Category Addit…" at bounding box center [509, 37] width 253 height 18
click at [614, 120] on icon at bounding box center [616, 119] width 6 height 6
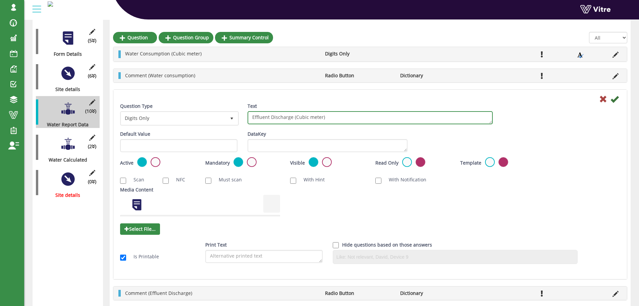
drag, startPoint x: 291, startPoint y: 116, endPoint x: 253, endPoint y: 114, distance: 38.0
click at [253, 114] on textarea "Effluent Discharge (Cubic meter)" at bounding box center [370, 117] width 245 height 13
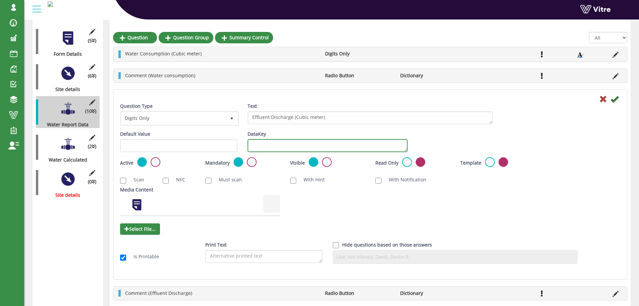
click at [265, 145] on textarea "DataKey" at bounding box center [328, 145] width 160 height 13
paste textarea "Effluent Discharge"
click at [275, 144] on textarea "Effluent Discharge" at bounding box center [328, 145] width 160 height 13
click at [273, 145] on textarea "Effluent Discharge" at bounding box center [328, 145] width 160 height 13
click at [270, 144] on textarea "Effluent Discharge" at bounding box center [328, 145] width 160 height 13
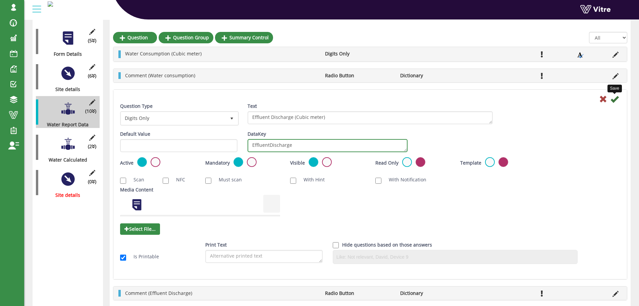
type textarea "EffluentDischarge"
click at [615, 98] on icon at bounding box center [615, 99] width 8 height 8
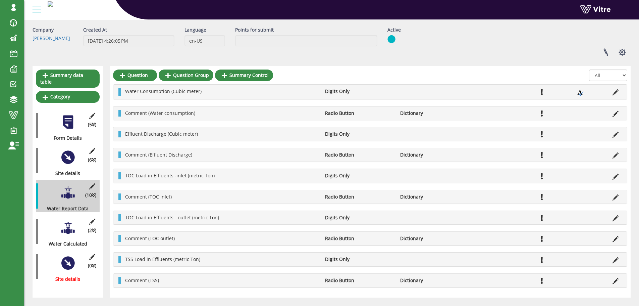
scroll to position [42, 0]
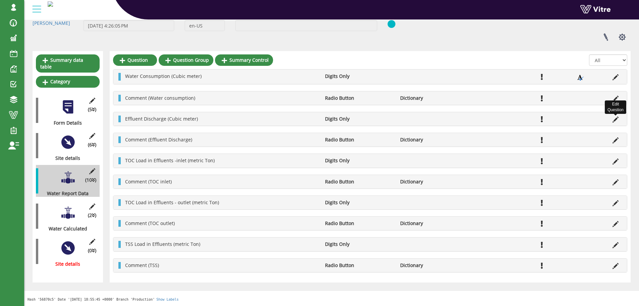
click at [614, 118] on icon at bounding box center [616, 119] width 6 height 6
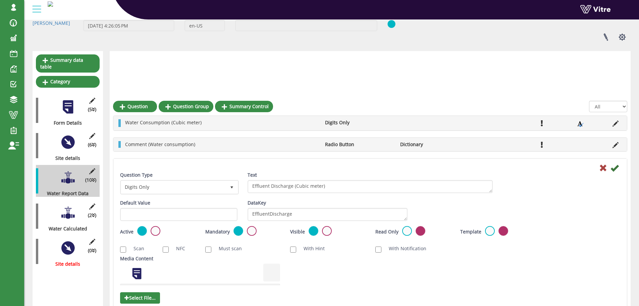
scroll to position [111, 0]
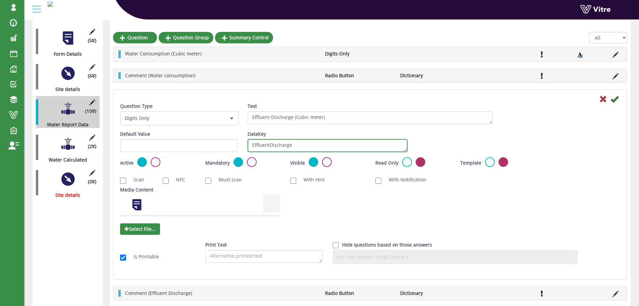
click at [292, 147] on textarea "EffluentDischarge" at bounding box center [328, 145] width 160 height 13
drag, startPoint x: 601, startPoint y: 99, endPoint x: 607, endPoint y: 75, distance: 24.6
click at [601, 99] on icon at bounding box center [603, 99] width 8 height 8
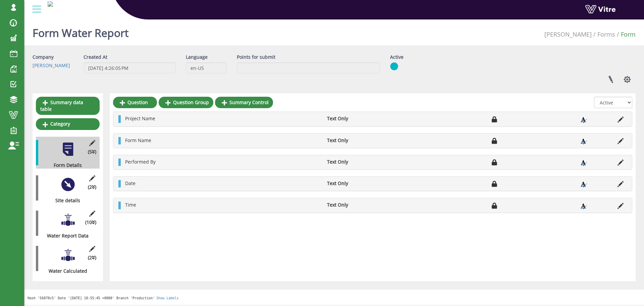
click at [67, 216] on div at bounding box center [67, 219] width 15 height 15
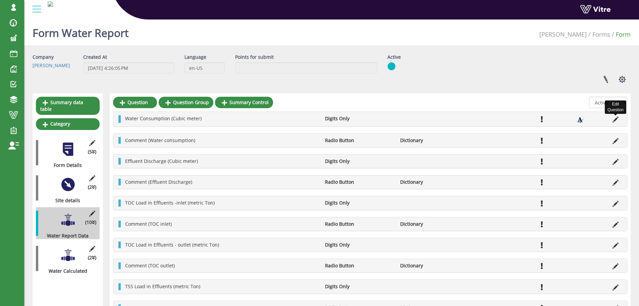
click at [616, 120] on icon at bounding box center [616, 119] width 6 height 6
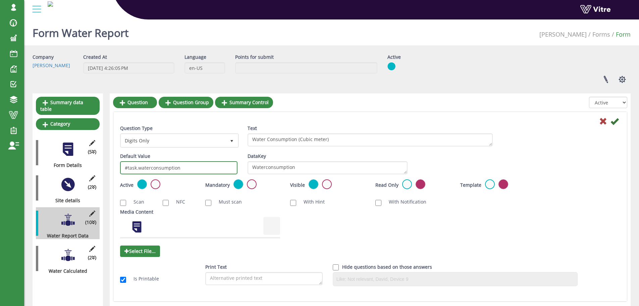
click at [206, 167] on input "#task.waterconsumption" at bounding box center [178, 167] width 117 height 13
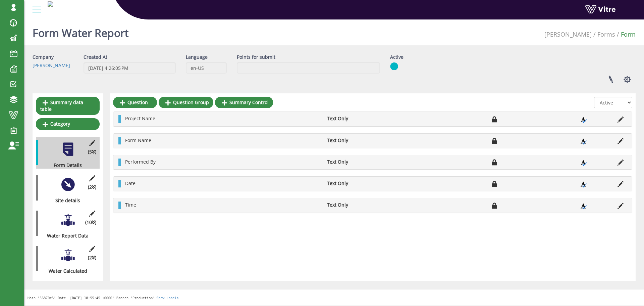
click at [67, 213] on div at bounding box center [67, 219] width 15 height 15
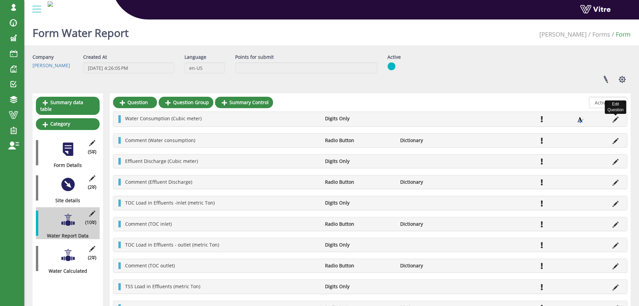
click at [616, 119] on icon at bounding box center [616, 119] width 6 height 6
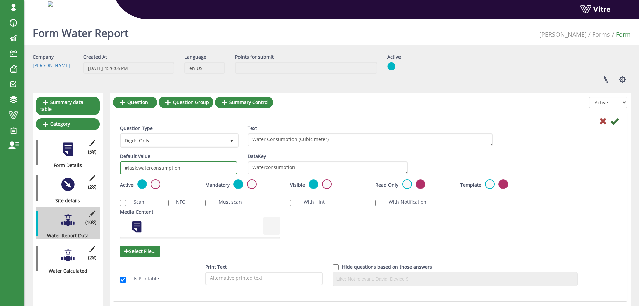
click at [193, 165] on input "#task.waterconsumption" at bounding box center [178, 167] width 117 height 13
click at [617, 122] on icon at bounding box center [615, 121] width 8 height 8
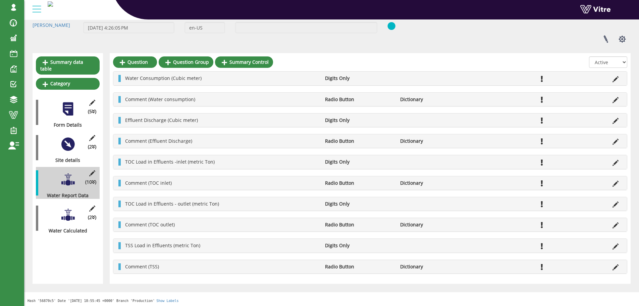
scroll to position [42, 0]
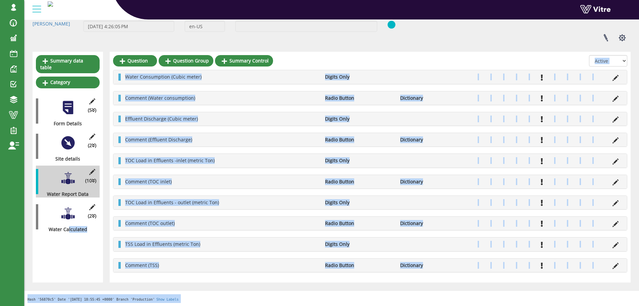
click at [69, 218] on body "[EMAIL_ADDRESS][DOMAIN_NAME] Profile Notification Change Company English Englis…" at bounding box center [319, 140] width 639 height 331
click at [69, 218] on div "(2 ) Water [PERSON_NAME]" at bounding box center [68, 217] width 64 height 32
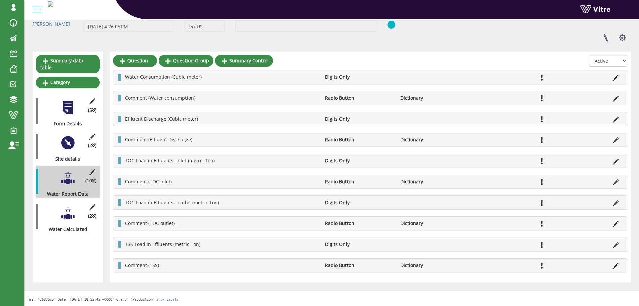
click at [64, 211] on div at bounding box center [67, 213] width 15 height 15
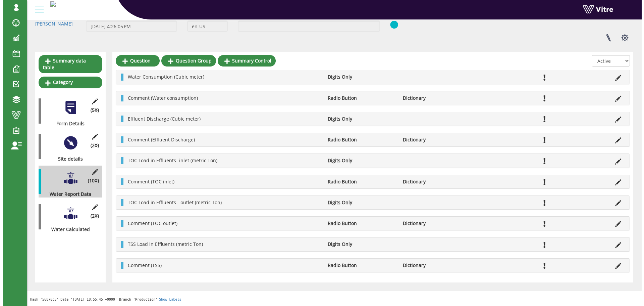
scroll to position [0, 0]
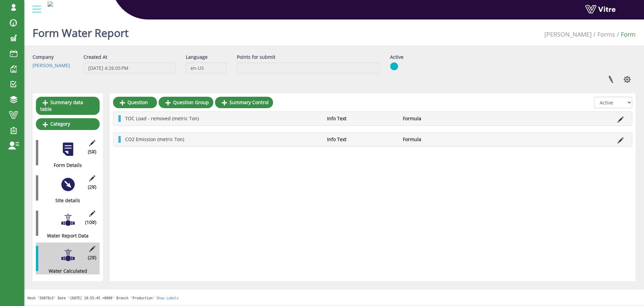
click at [71, 216] on div at bounding box center [67, 219] width 15 height 15
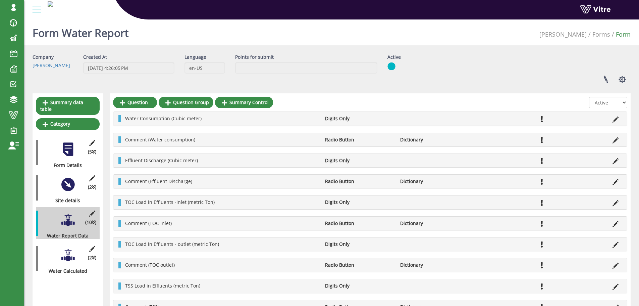
click at [56, 181] on div "(2 ) Site details" at bounding box center [68, 188] width 64 height 32
click at [56, 180] on div "(2 ) Site details" at bounding box center [68, 188] width 64 height 32
click at [62, 180] on div at bounding box center [67, 184] width 15 height 15
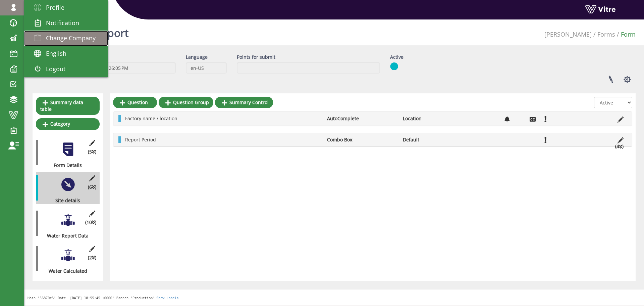
click at [81, 42] on span "Change Company" at bounding box center [71, 38] width 50 height 8
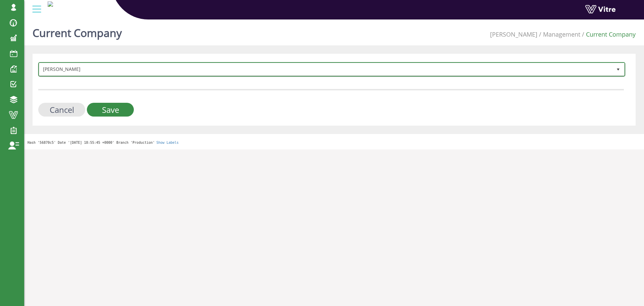
click at [113, 65] on span "[PERSON_NAME]" at bounding box center [325, 69] width 573 height 12
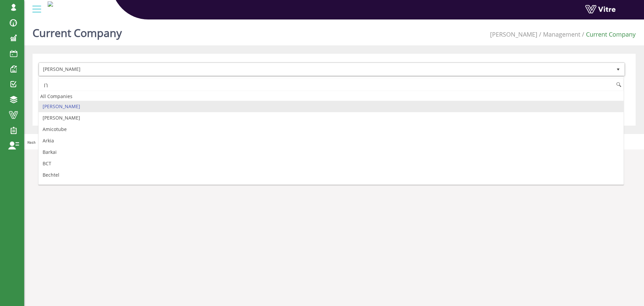
type input "ך"
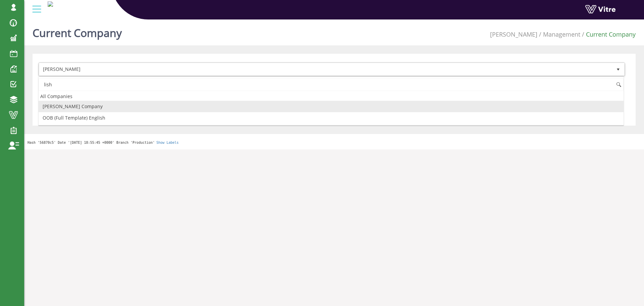
click at [115, 104] on li "[PERSON_NAME] Company" at bounding box center [331, 106] width 585 height 11
type input "lish"
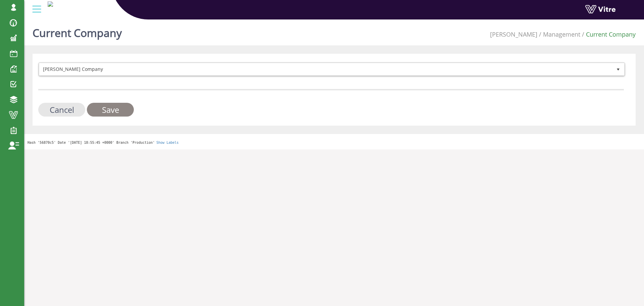
click at [122, 108] on input "Save" at bounding box center [110, 110] width 47 height 14
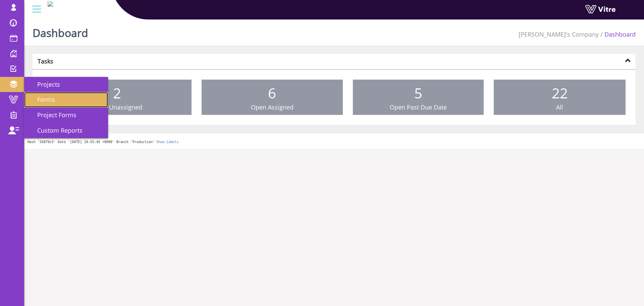
click at [42, 103] on link "Forms" at bounding box center [66, 99] width 84 height 15
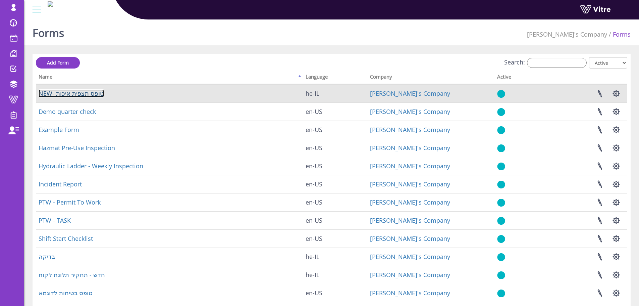
click at [90, 94] on link "NEW- טופס תצפית איכות" at bounding box center [71, 93] width 65 height 8
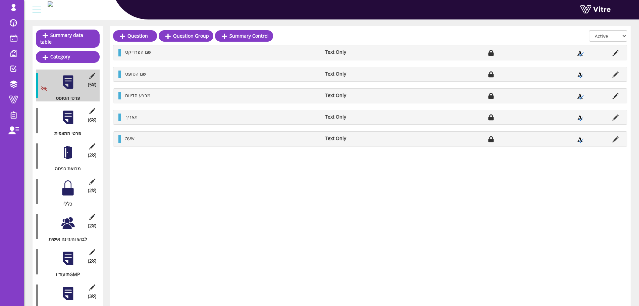
scroll to position [98, 0]
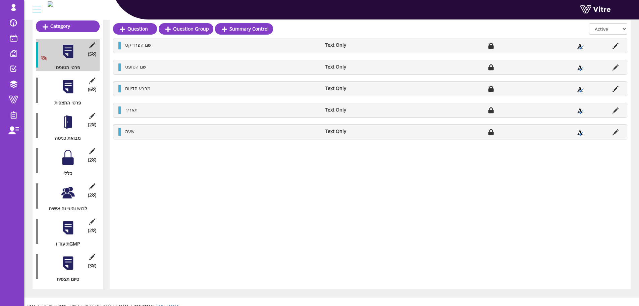
click at [68, 150] on div at bounding box center [67, 157] width 15 height 15
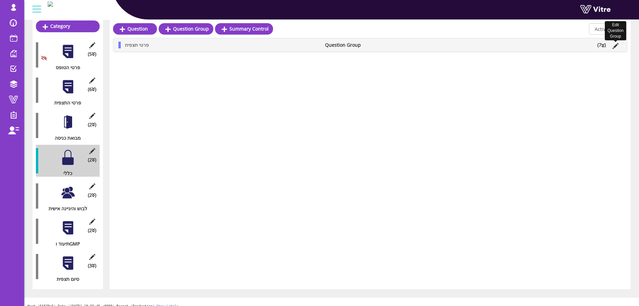
click at [616, 44] on icon at bounding box center [616, 46] width 6 height 6
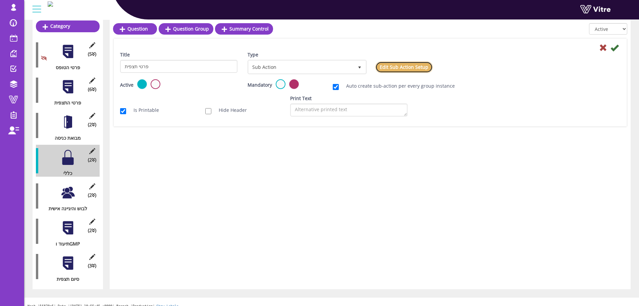
click at [416, 71] on link "Edit Sub Action Setup" at bounding box center [404, 66] width 57 height 11
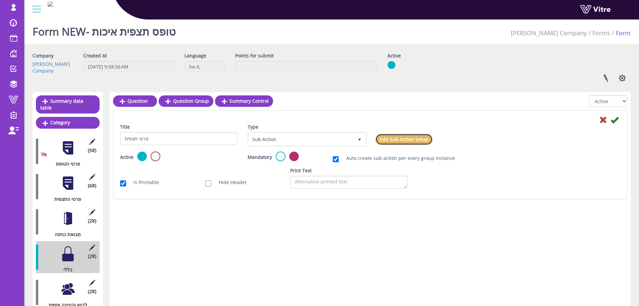
scroll to position [0, 0]
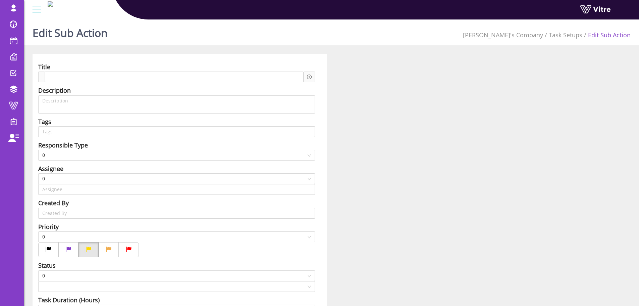
type input "[PERSON_NAME] SU"
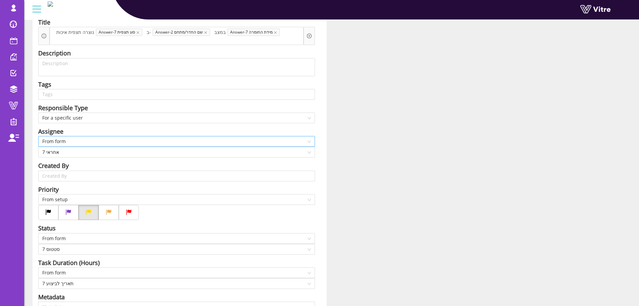
scroll to position [3, 0]
